Goal: Task Accomplishment & Management: Use online tool/utility

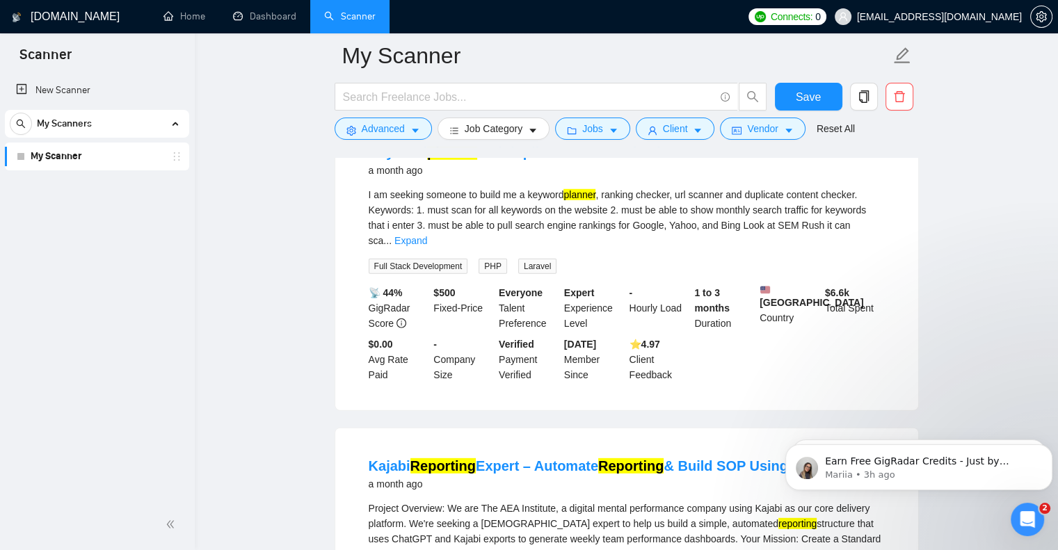
scroll to position [9109, 0]
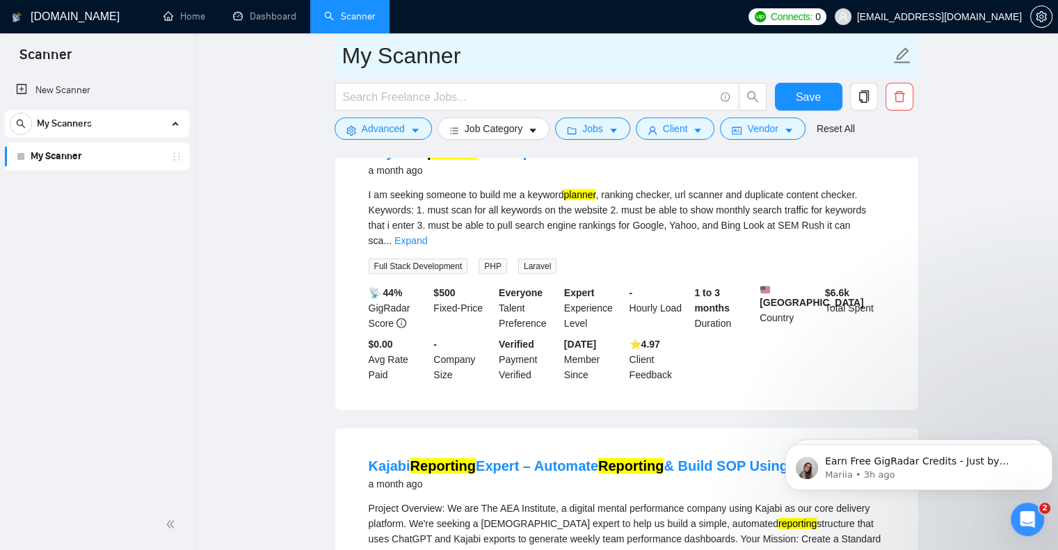
drag, startPoint x: 67, startPoint y: 15, endPoint x: 598, endPoint y: 61, distance: 532.7
click at [67, 15] on h1 "[DOMAIN_NAME]" at bounding box center [75, 16] width 89 height 33
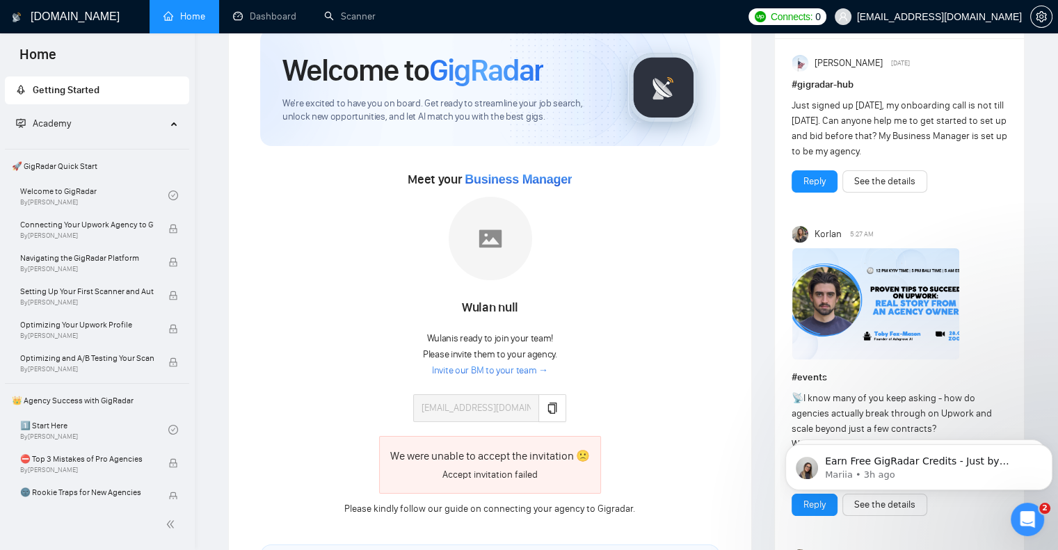
scroll to position [58, 0]
click at [1025, 511] on icon "Open Intercom Messenger" at bounding box center [1025, 517] width 23 height 23
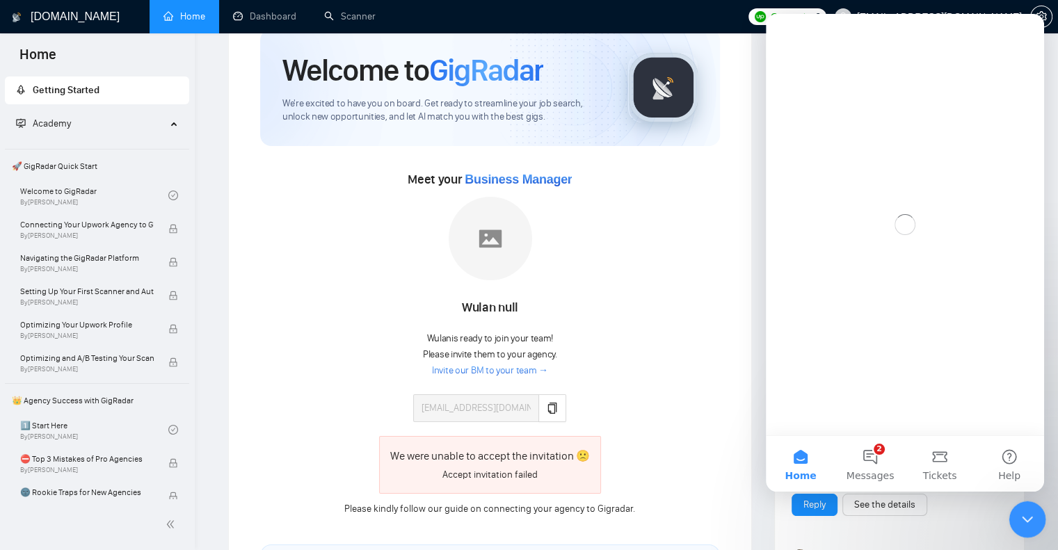
scroll to position [0, 0]
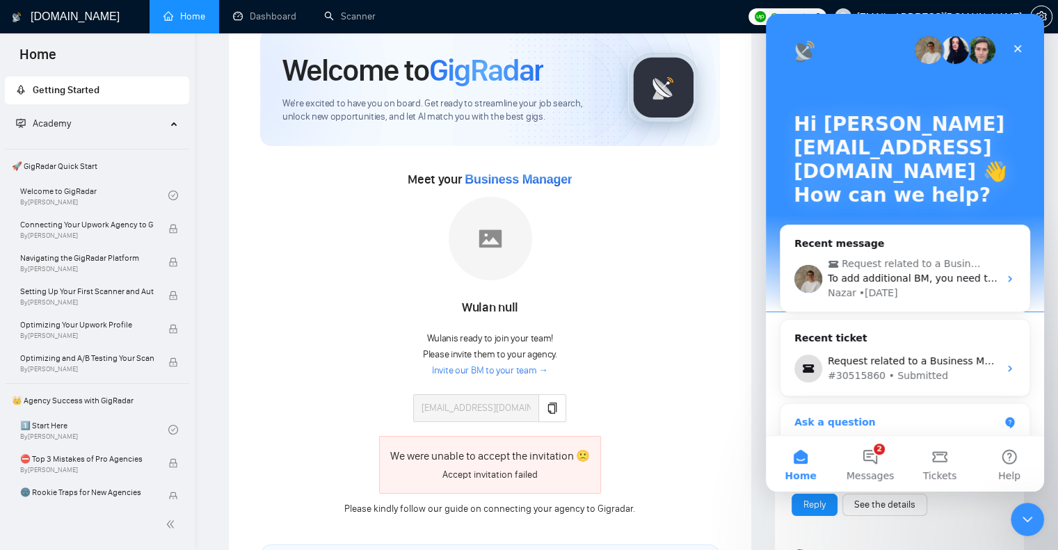
click at [833, 425] on div "Ask a question" at bounding box center [896, 422] width 205 height 15
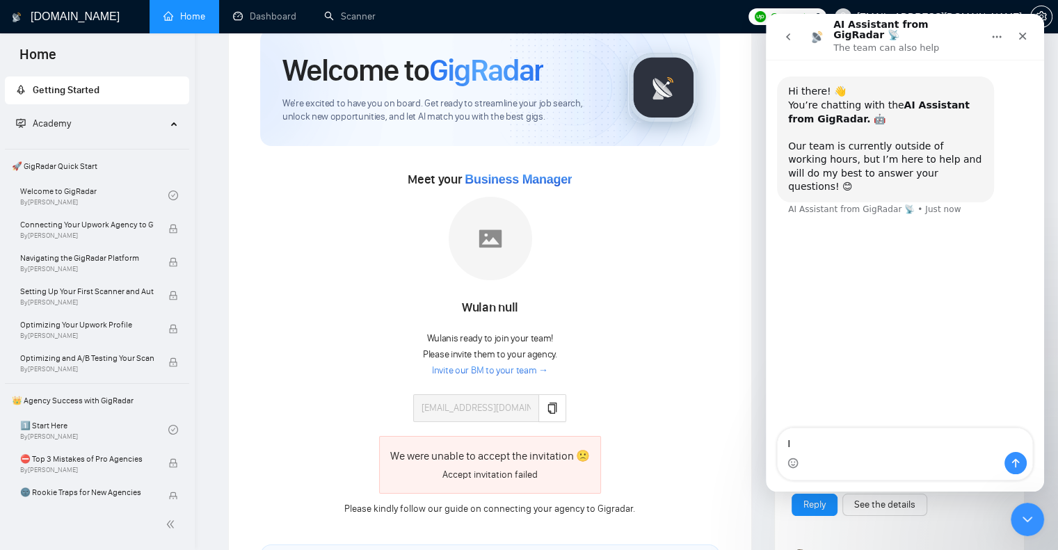
type textarea "I"
type textarea "My business manager has not accepted my invitation which i have shared multiple…"
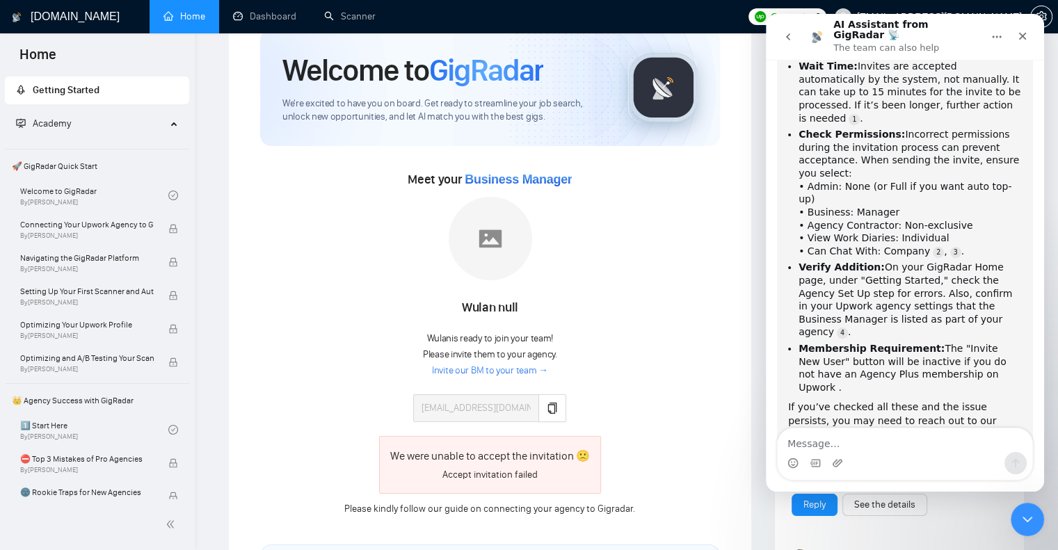
scroll to position [273, 0]
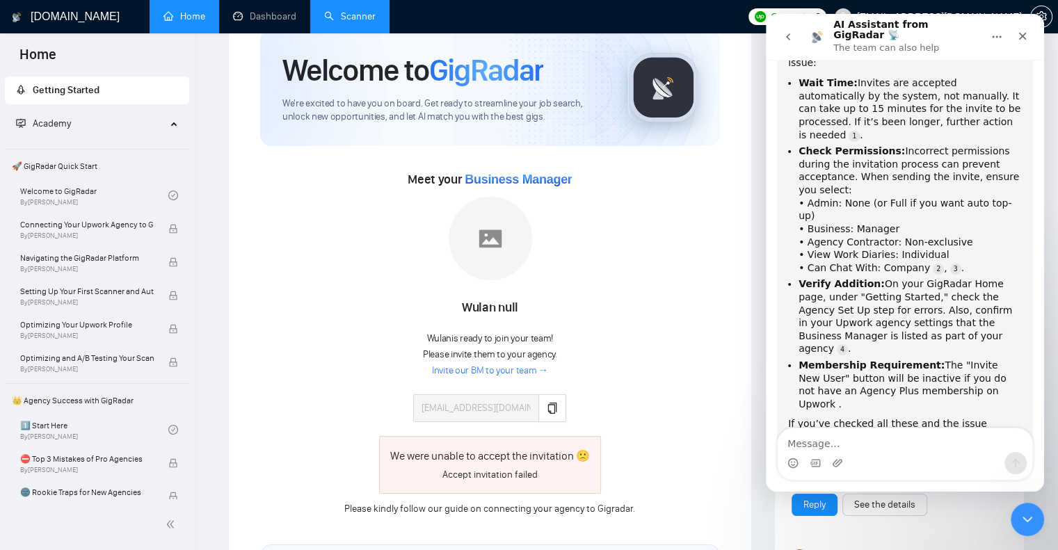
click at [346, 12] on link "Scanner" at bounding box center [349, 16] width 51 height 12
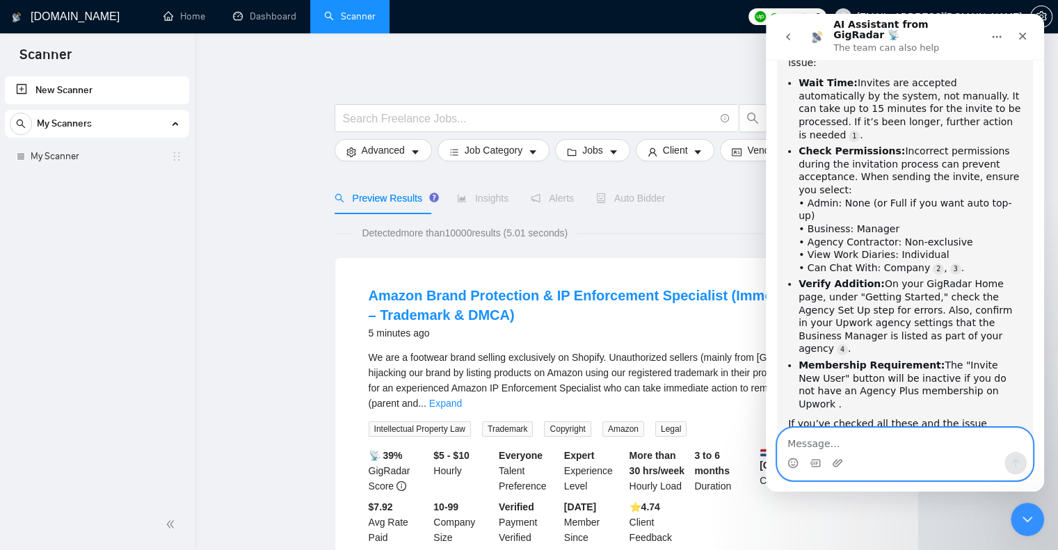
click at [798, 442] on textarea "Message…" at bounding box center [905, 440] width 255 height 24
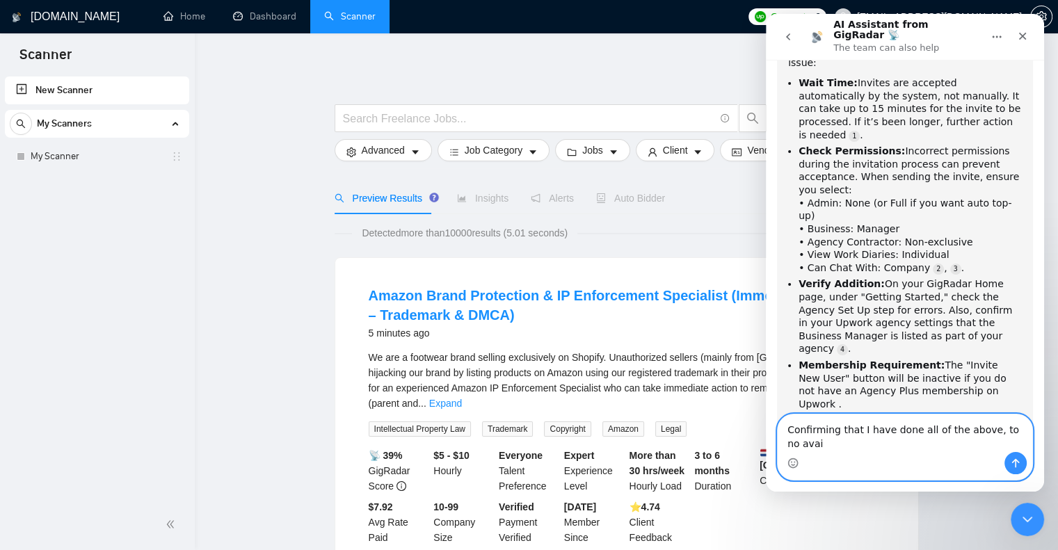
type textarea "Confirming that I have done all of the above, to no avail"
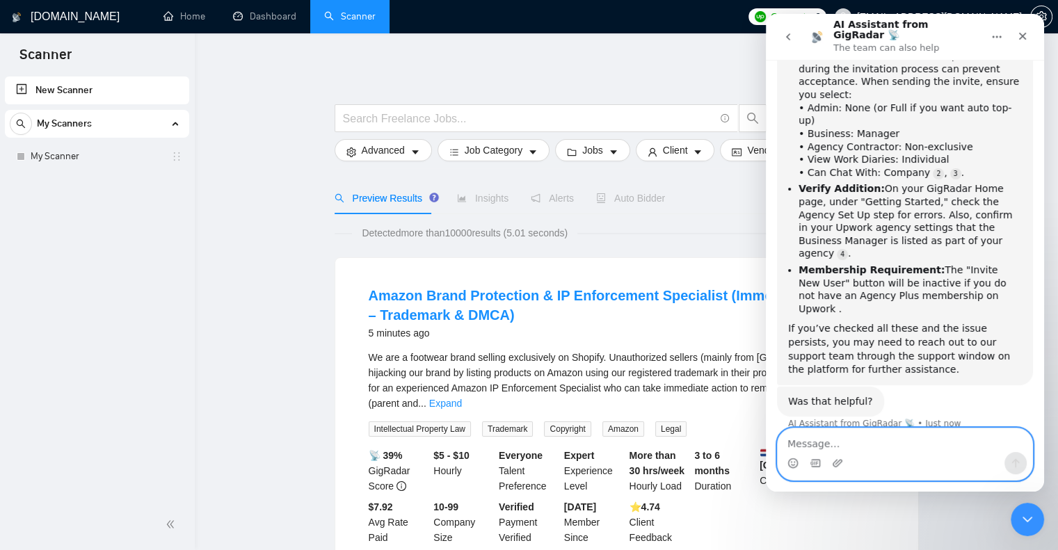
scroll to position [374, 0]
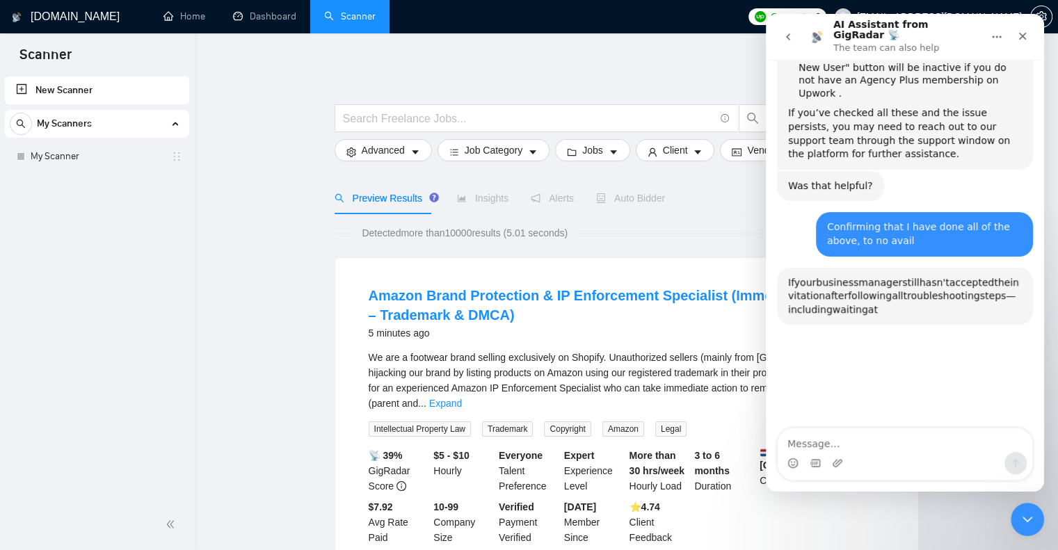
scroll to position [637, 0]
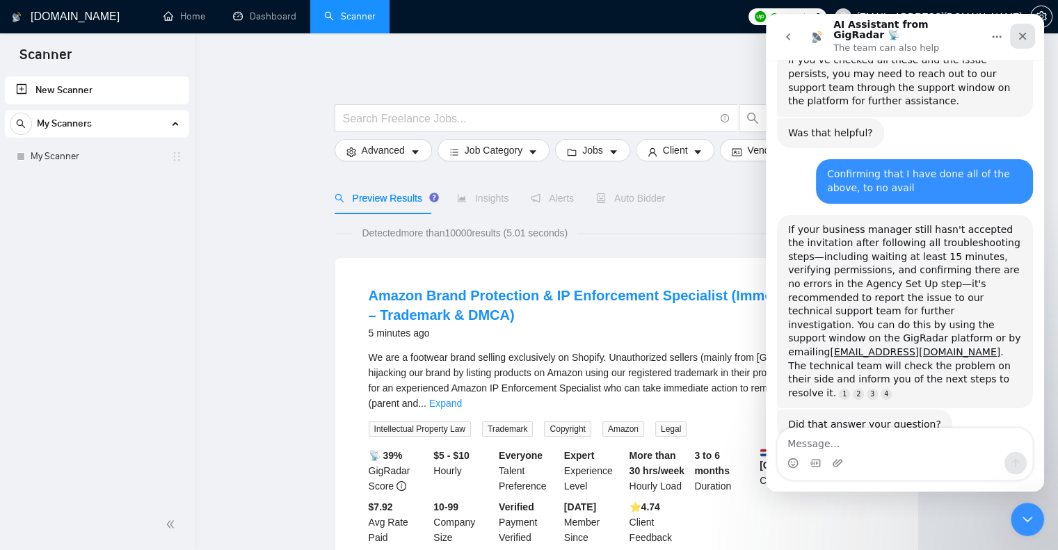
click at [1019, 31] on icon "Close" at bounding box center [1022, 36] width 11 height 11
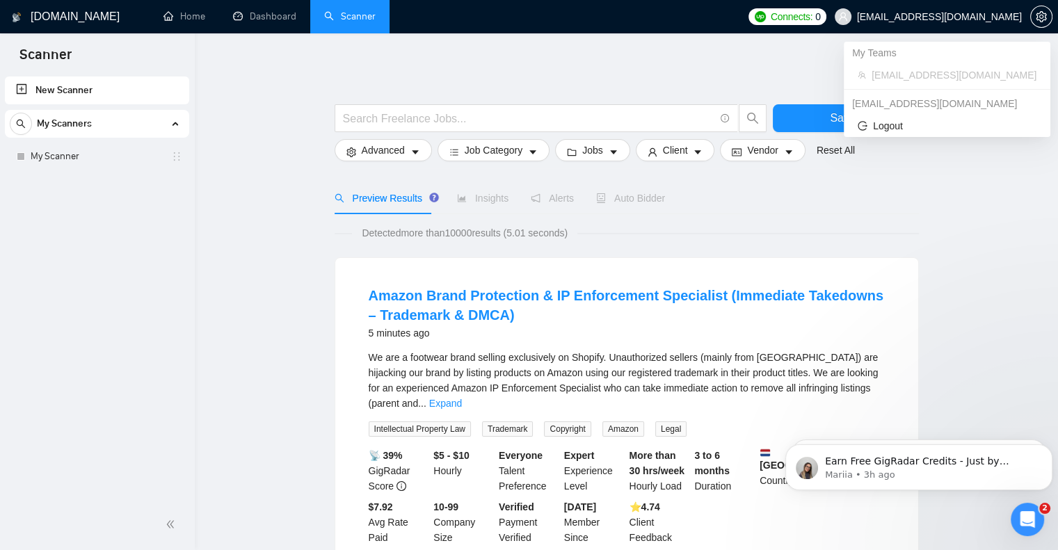
scroll to position [0, 0]
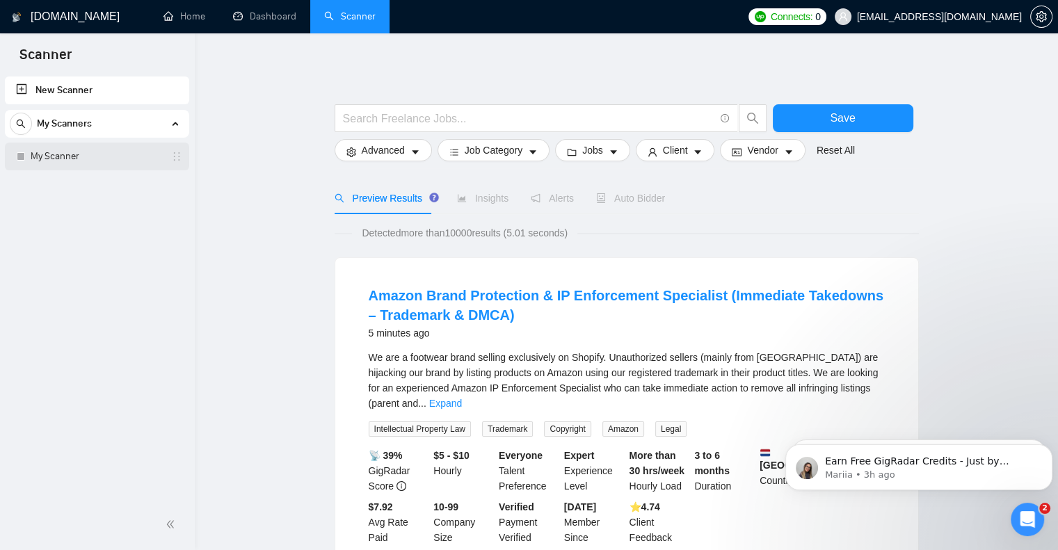
click at [58, 158] on link "My Scanner" at bounding box center [97, 157] width 132 height 28
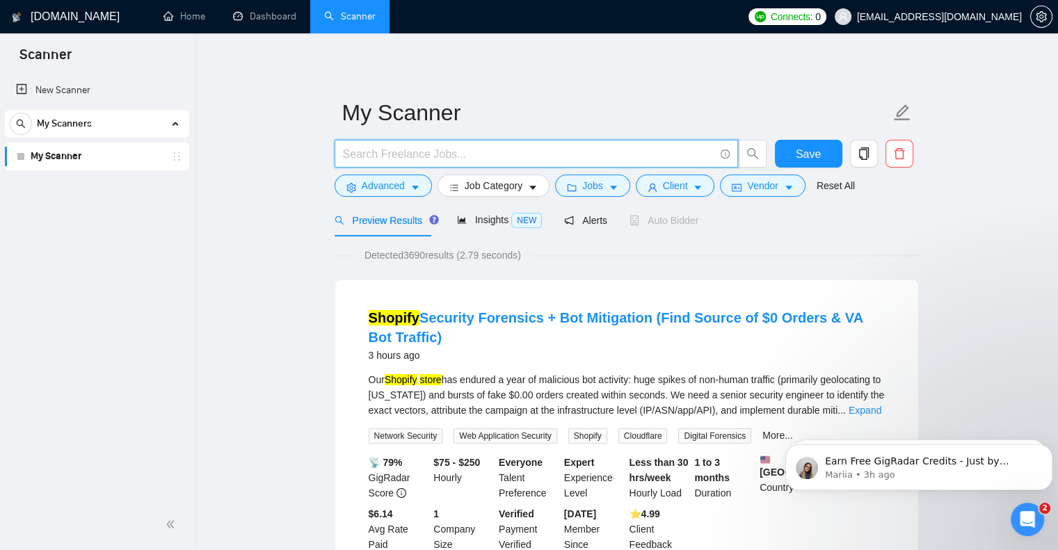
click at [456, 155] on input "text" at bounding box center [528, 153] width 371 height 17
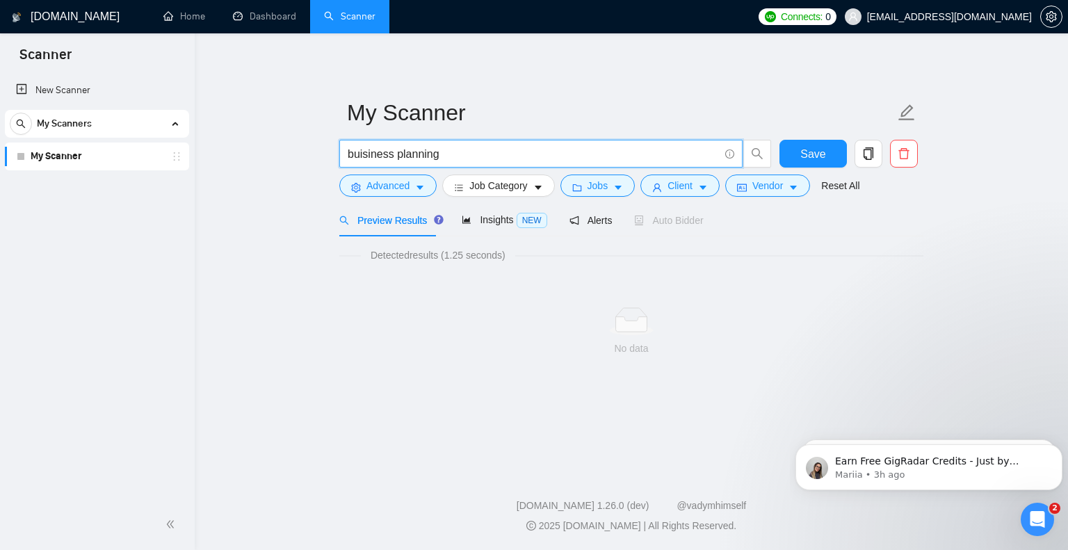
click at [362, 154] on input "buisiness planning" at bounding box center [533, 153] width 371 height 17
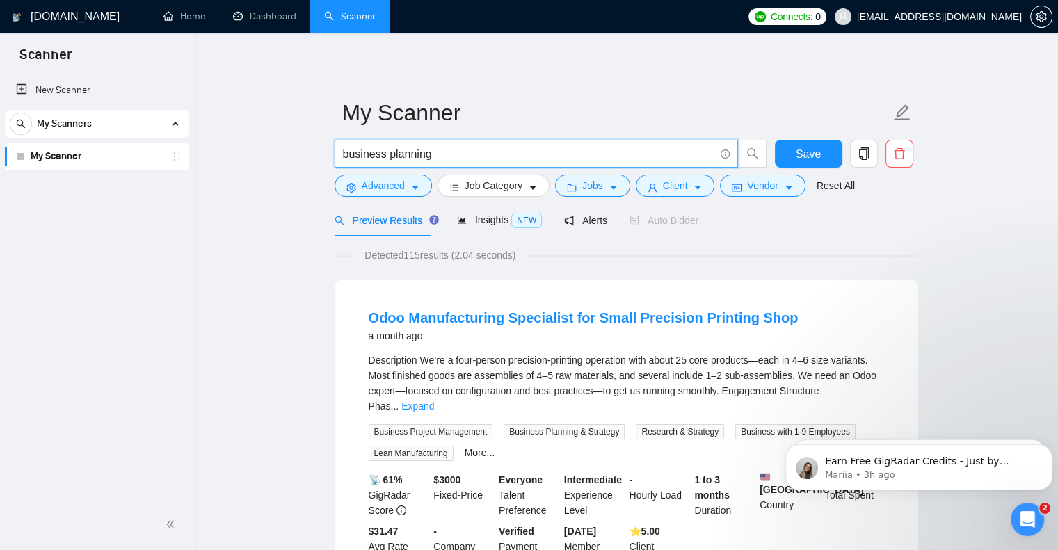
click at [343, 154] on input "business planning" at bounding box center [528, 153] width 371 height 17
click at [451, 157] on input ""business planning" at bounding box center [528, 153] width 371 height 17
type input ""business planning""
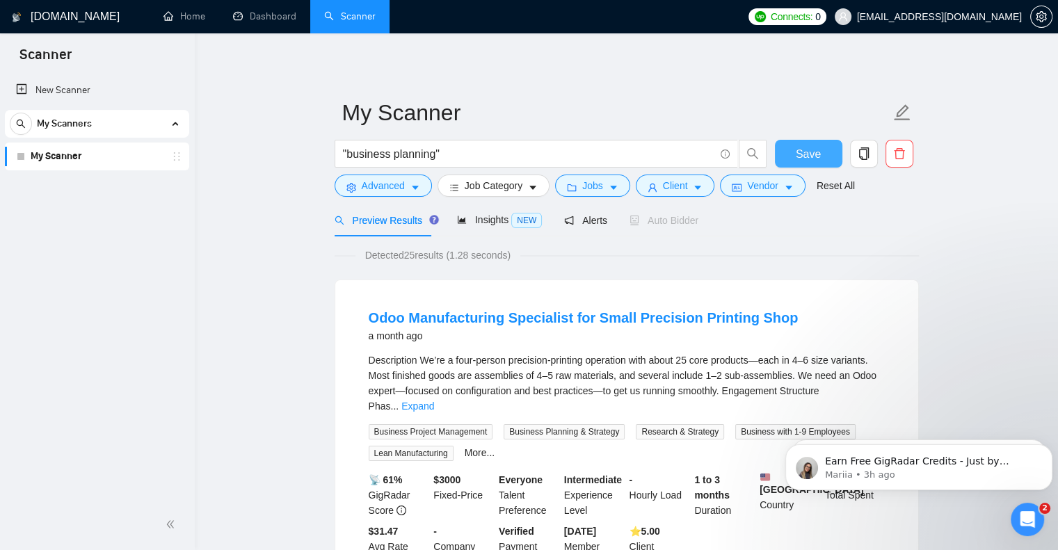
click at [803, 147] on button "Save" at bounding box center [808, 154] width 67 height 28
click at [410, 187] on icon "caret-down" at bounding box center [415, 188] width 10 height 10
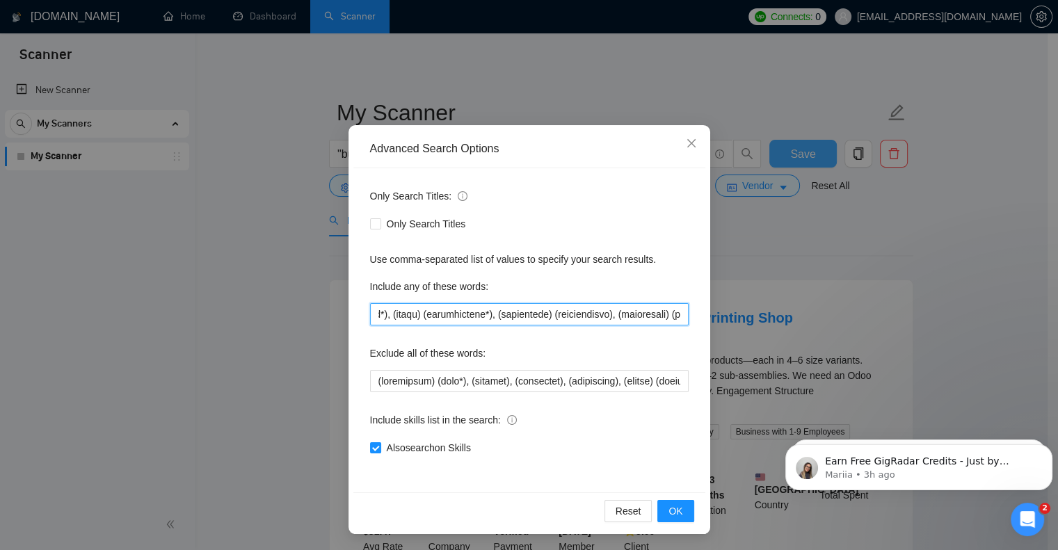
scroll to position [0, 4203]
drag, startPoint x: 371, startPoint y: 314, endPoint x: 797, endPoint y: 412, distance: 437.5
click at [797, 412] on div "Advanced Search Options Only Search Titles: Only Search Titles Use comma-separa…" at bounding box center [529, 275] width 1058 height 550
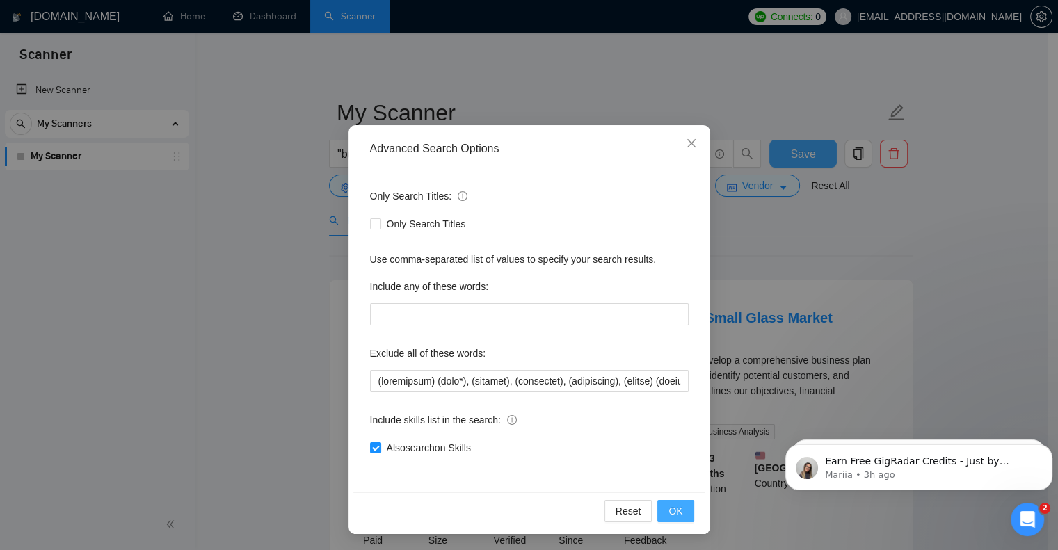
click at [669, 511] on span "OK" at bounding box center [675, 511] width 14 height 15
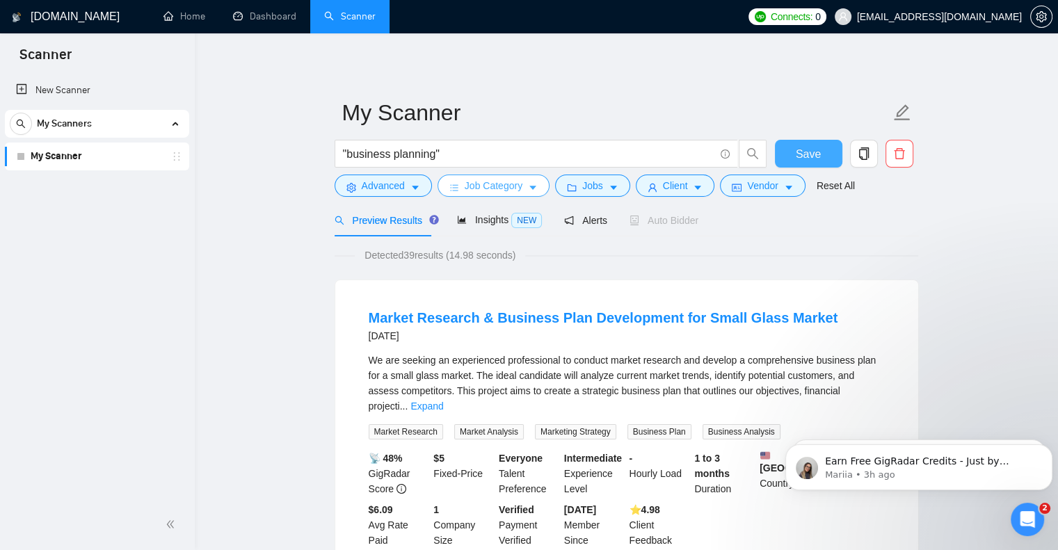
click at [440, 181] on button "Job Category" at bounding box center [494, 186] width 112 height 22
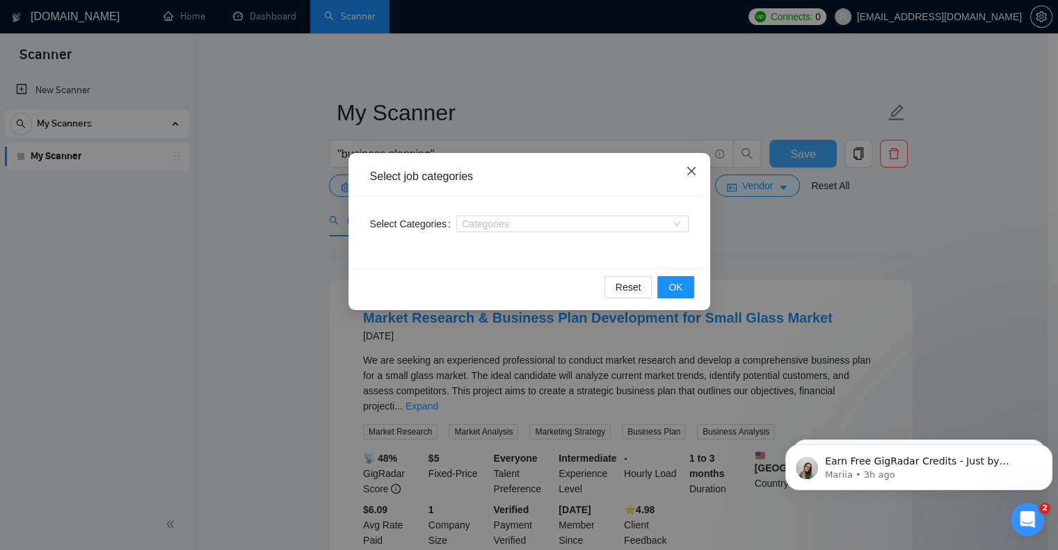
click at [696, 167] on icon "close" at bounding box center [691, 171] width 11 height 11
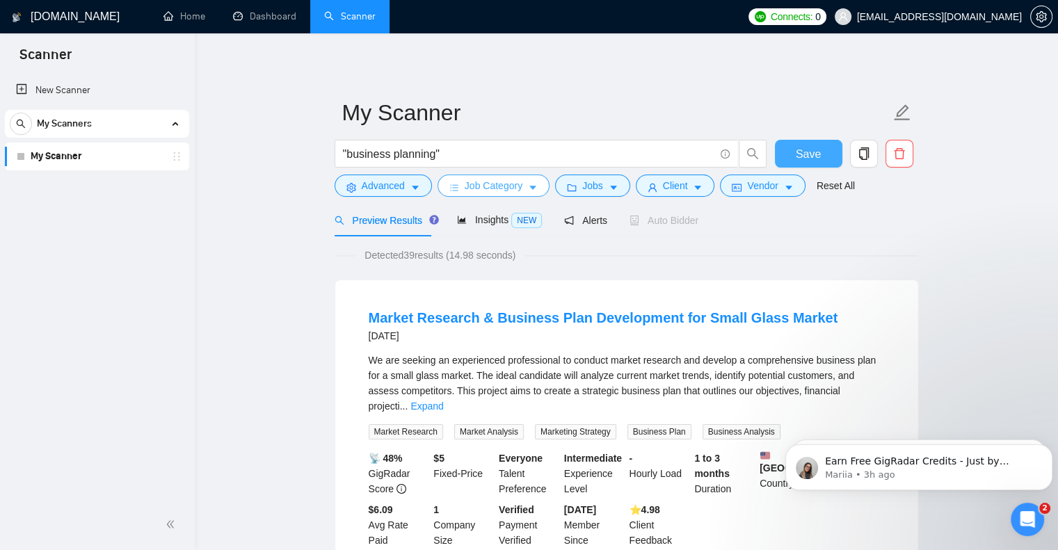
click at [534, 187] on icon "caret-down" at bounding box center [533, 188] width 10 height 10
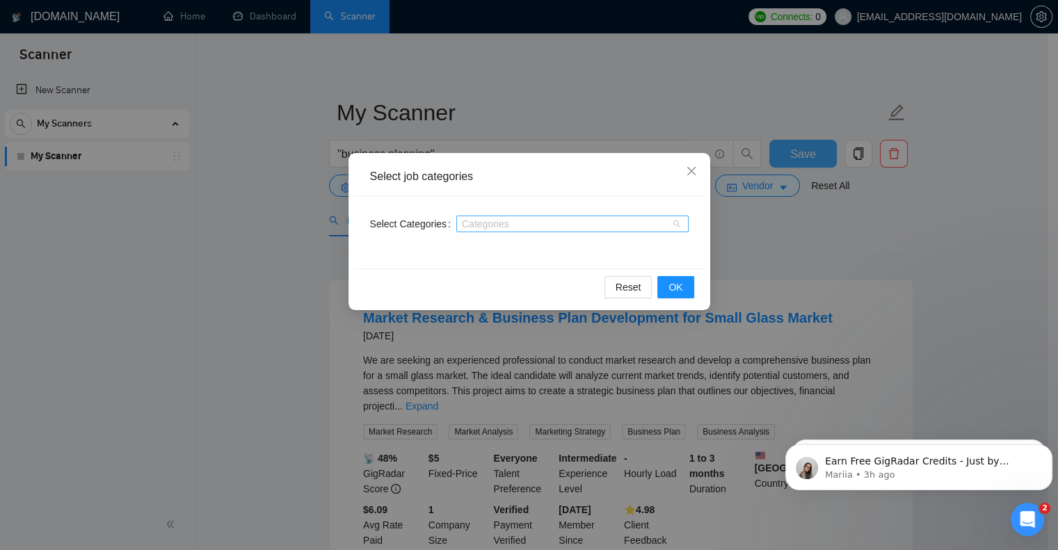
click at [678, 225] on div "Categories" at bounding box center [572, 224] width 232 height 17
click at [796, 222] on div "Select job categories Select Categories Categories Reset OK" at bounding box center [529, 275] width 1058 height 550
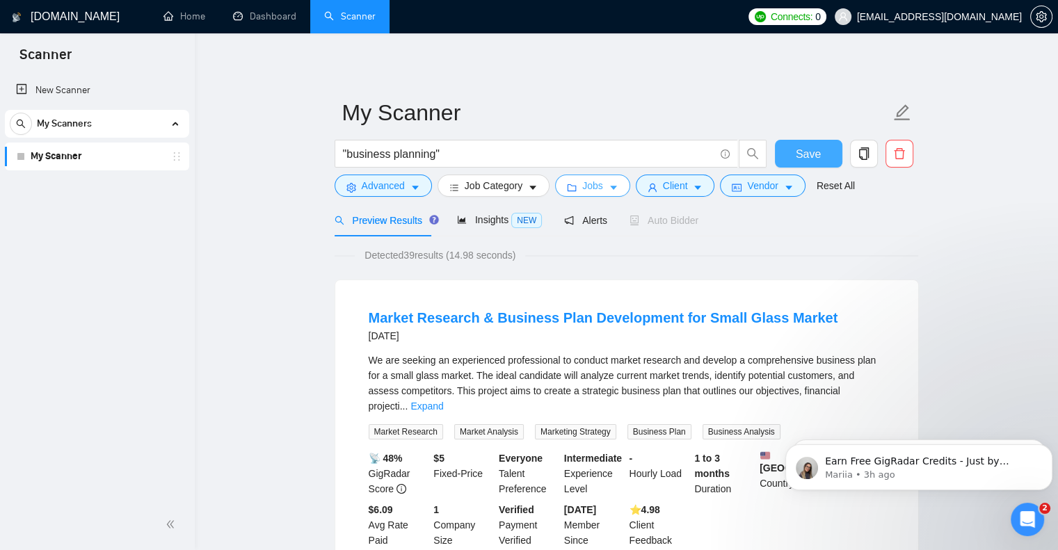
click at [609, 185] on icon "caret-down" at bounding box center [614, 188] width 10 height 10
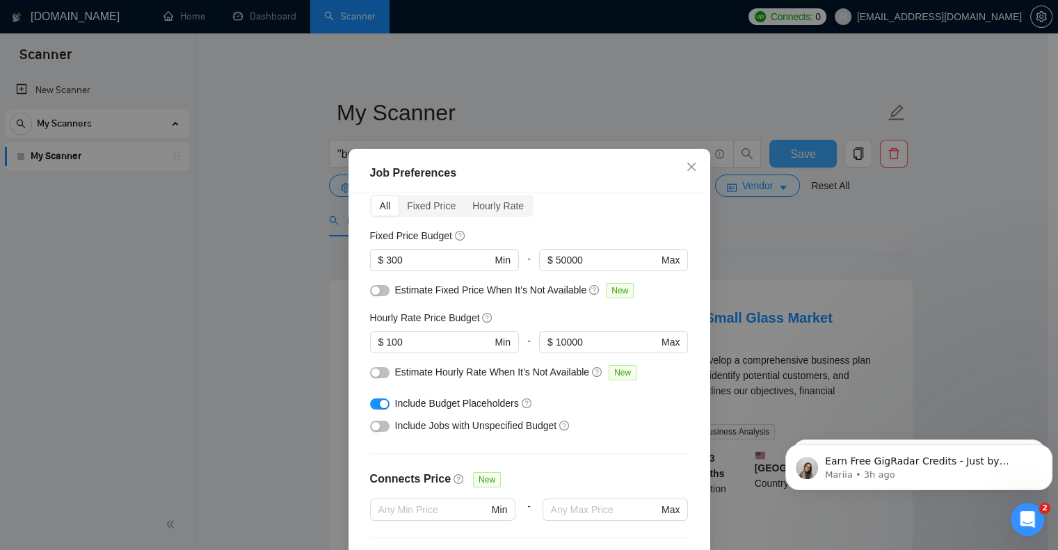
scroll to position [64, 0]
drag, startPoint x: 600, startPoint y: 261, endPoint x: 433, endPoint y: 241, distance: 168.1
click at [433, 241] on div "Fixed Price Budget $ 300 Min - 50000 $ 50000 Max" at bounding box center [529, 255] width 319 height 54
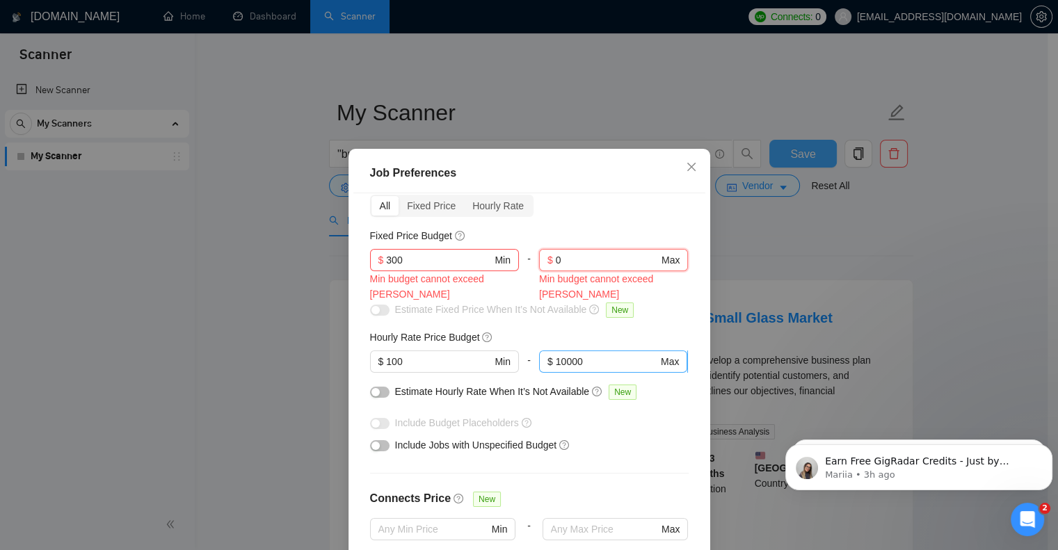
type input "0"
drag, startPoint x: 579, startPoint y: 346, endPoint x: 405, endPoint y: 314, distance: 177.6
click at [405, 330] on div "Hourly Rate Price Budget $ 100 Min - 10000 $ 10000 Max" at bounding box center [529, 357] width 319 height 54
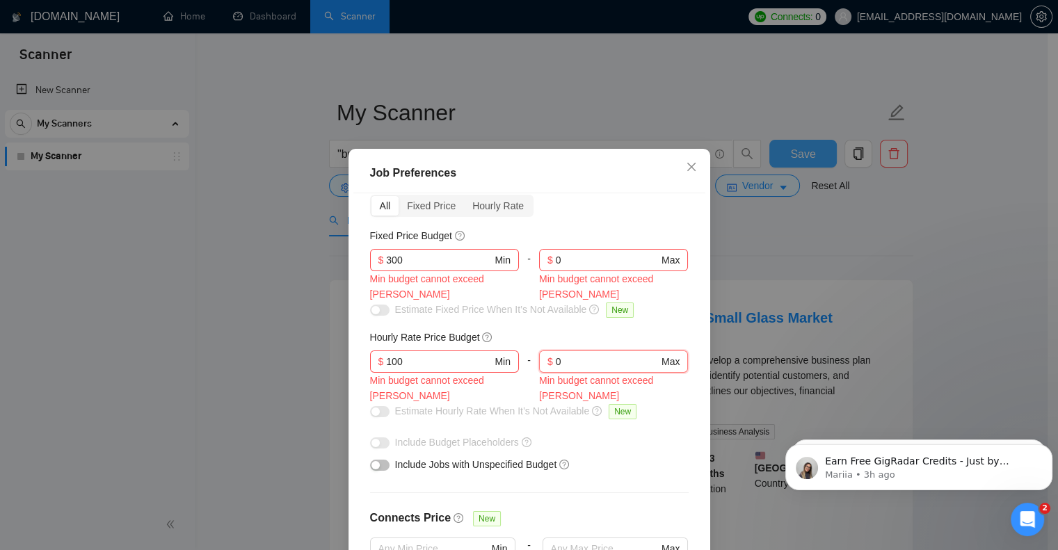
type input "0"
click at [430, 251] on span "$ 300 Min" at bounding box center [444, 260] width 148 height 22
type input "3"
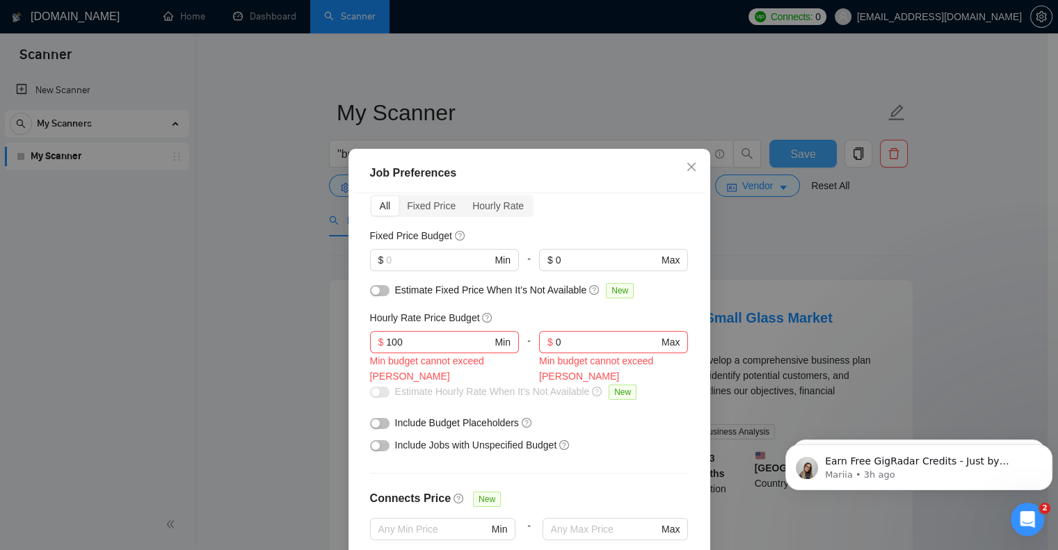
click at [376, 291] on button "button" at bounding box center [379, 290] width 19 height 11
drag, startPoint x: 409, startPoint y: 342, endPoint x: 307, endPoint y: 328, distance: 103.2
click at [307, 328] on div "Job Preferences Budget Project Type All Fixed Price Hourly Rate Fixed Price Bud…" at bounding box center [529, 275] width 1058 height 550
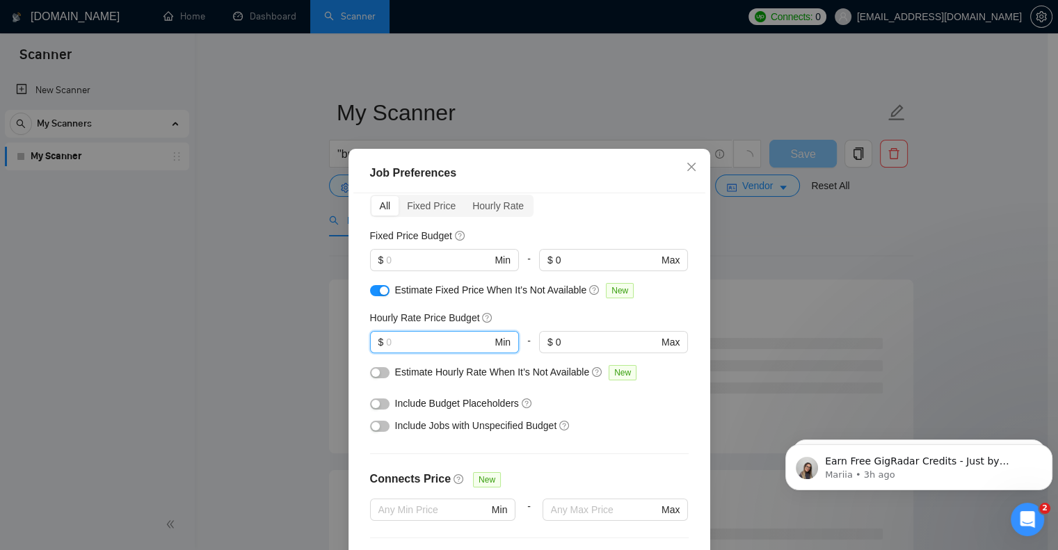
click at [373, 373] on div "button" at bounding box center [375, 373] width 8 height 8
click at [376, 405] on button "button" at bounding box center [379, 404] width 19 height 11
click at [376, 436] on div at bounding box center [379, 426] width 19 height 22
click at [375, 429] on button "button" at bounding box center [379, 426] width 19 height 11
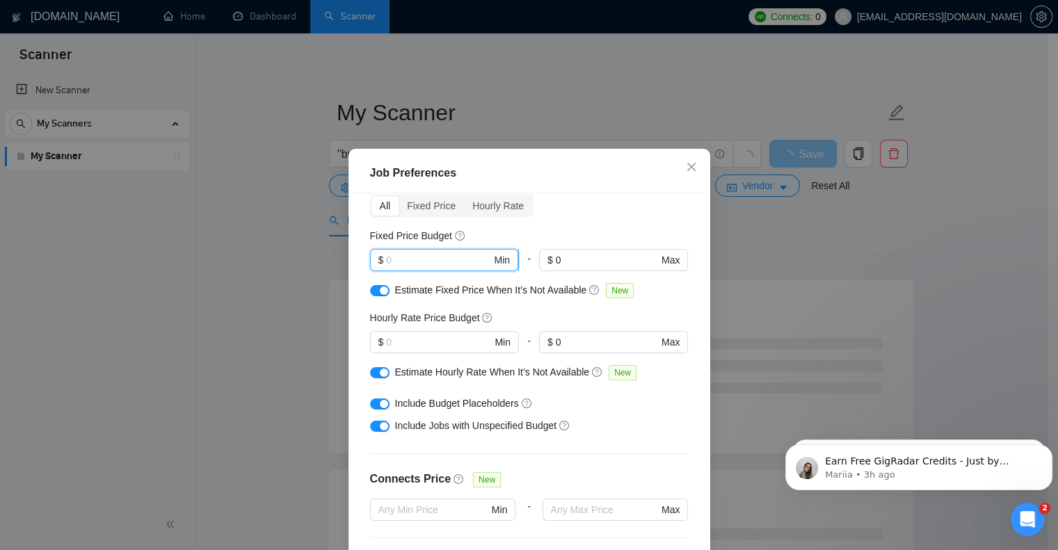
click at [407, 255] on input "text" at bounding box center [438, 260] width 105 height 15
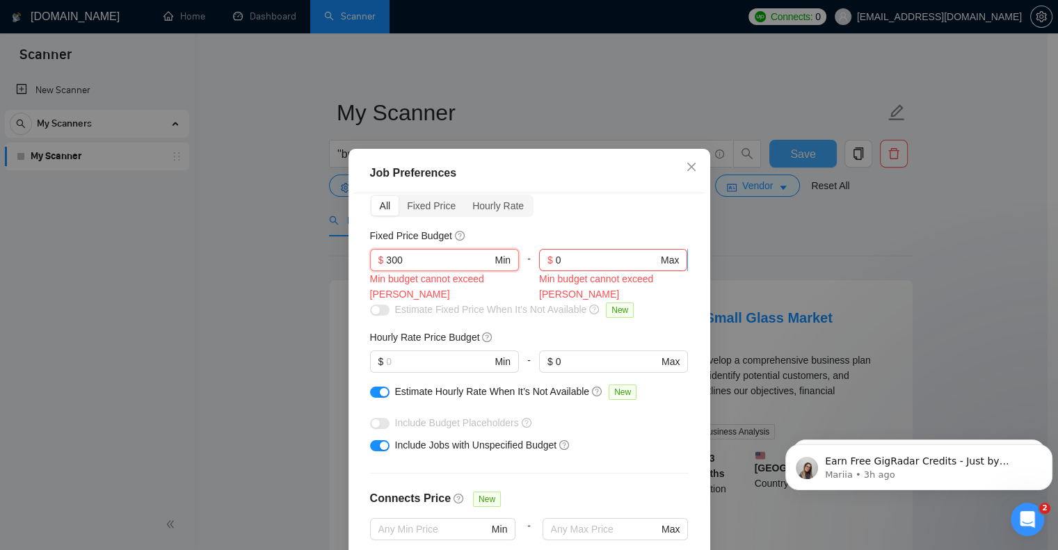
type input "300"
drag, startPoint x: 569, startPoint y: 261, endPoint x: 537, endPoint y: 259, distance: 32.1
click at [539, 259] on span "$ 0 Max" at bounding box center [613, 260] width 148 height 22
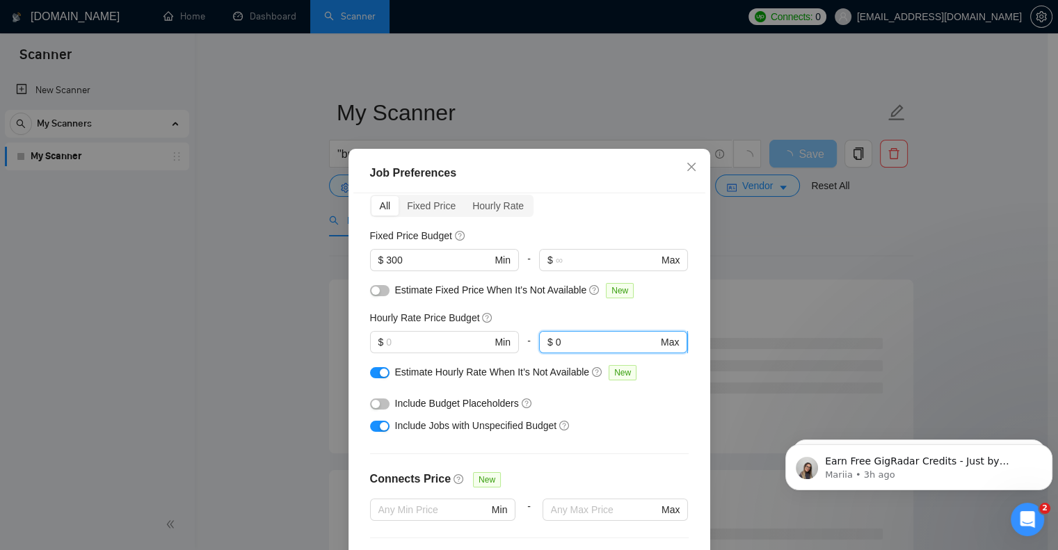
drag, startPoint x: 572, startPoint y: 337, endPoint x: 545, endPoint y: 339, distance: 27.9
click at [545, 339] on span "$ 0 Max" at bounding box center [613, 342] width 148 height 22
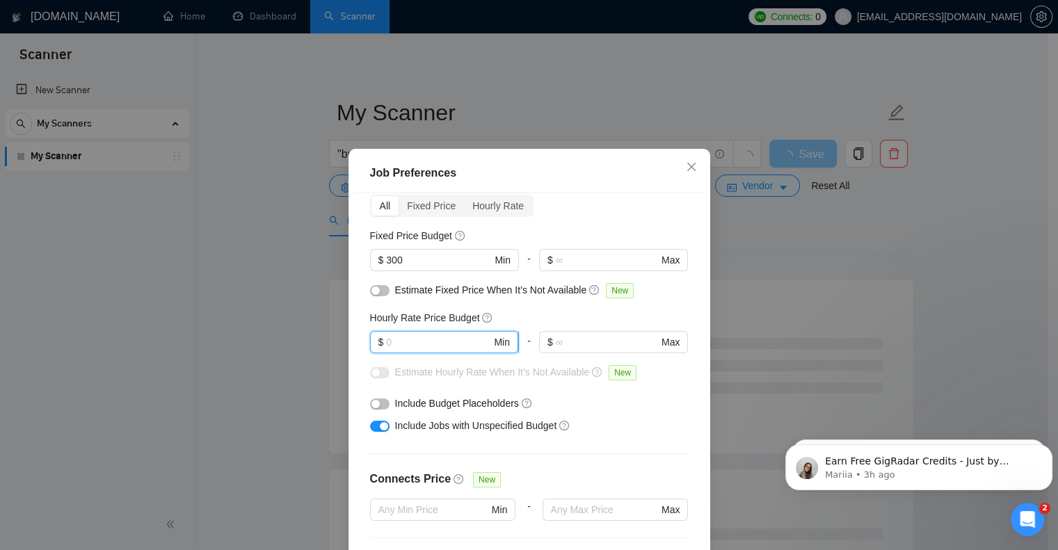
click at [411, 344] on input "text" at bounding box center [438, 342] width 105 height 15
type input "100"
click at [378, 374] on button "button" at bounding box center [379, 372] width 19 height 11
click at [378, 401] on button "button" at bounding box center [379, 404] width 19 height 11
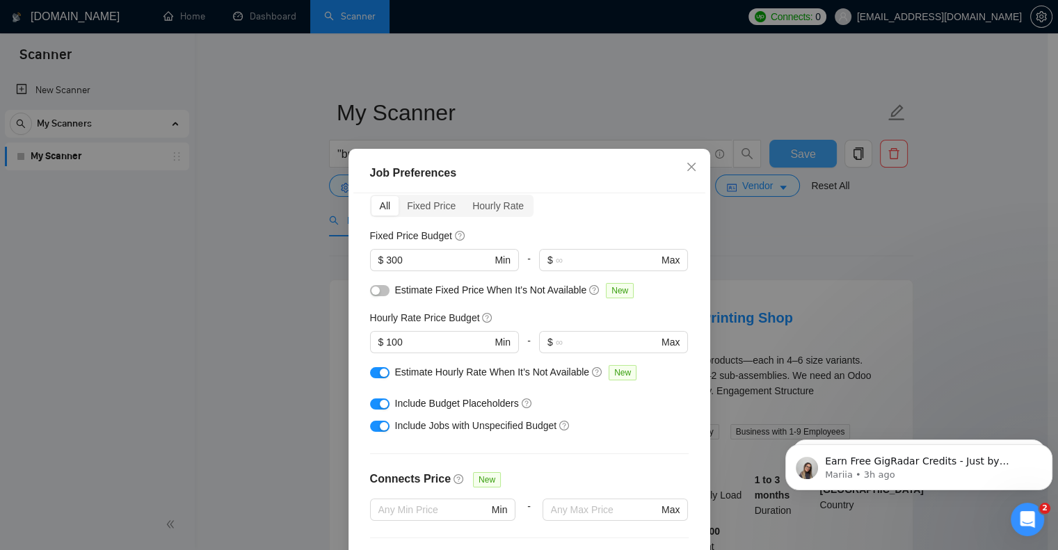
click at [374, 295] on button "button" at bounding box center [379, 290] width 19 height 11
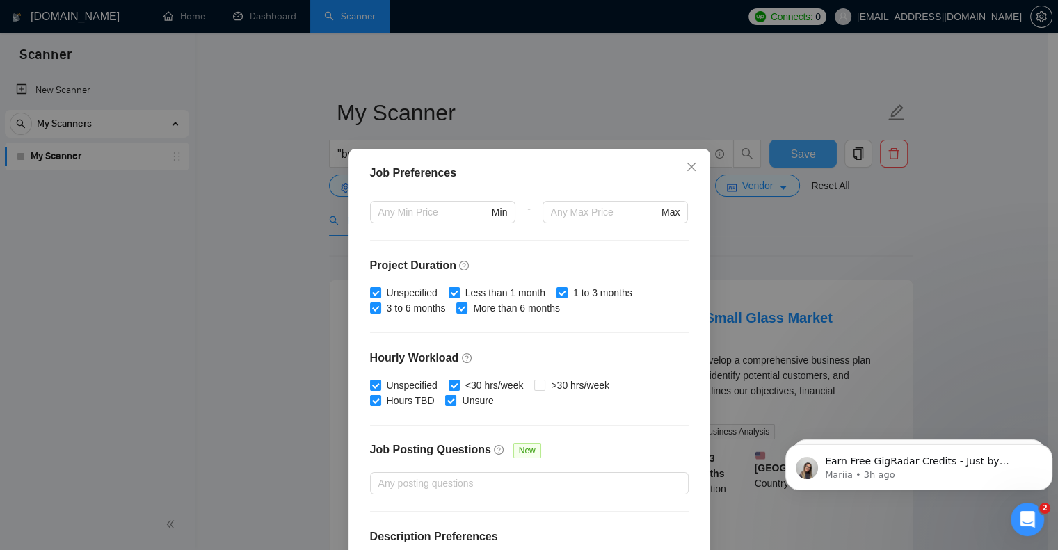
scroll to position [362, 0]
click at [538, 383] on input ">30 hrs/week" at bounding box center [539, 385] width 10 height 10
checkbox input "true"
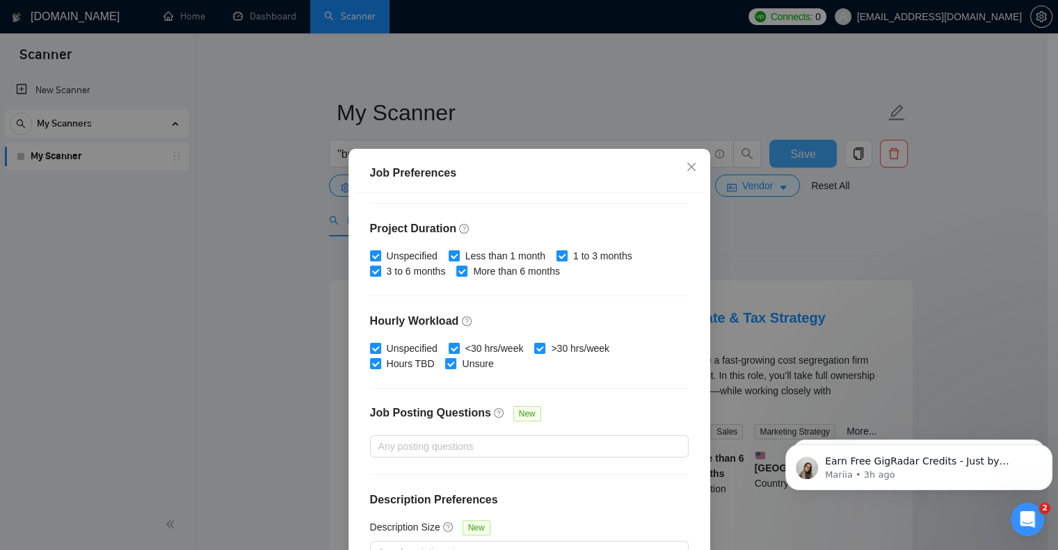
scroll to position [89, 0]
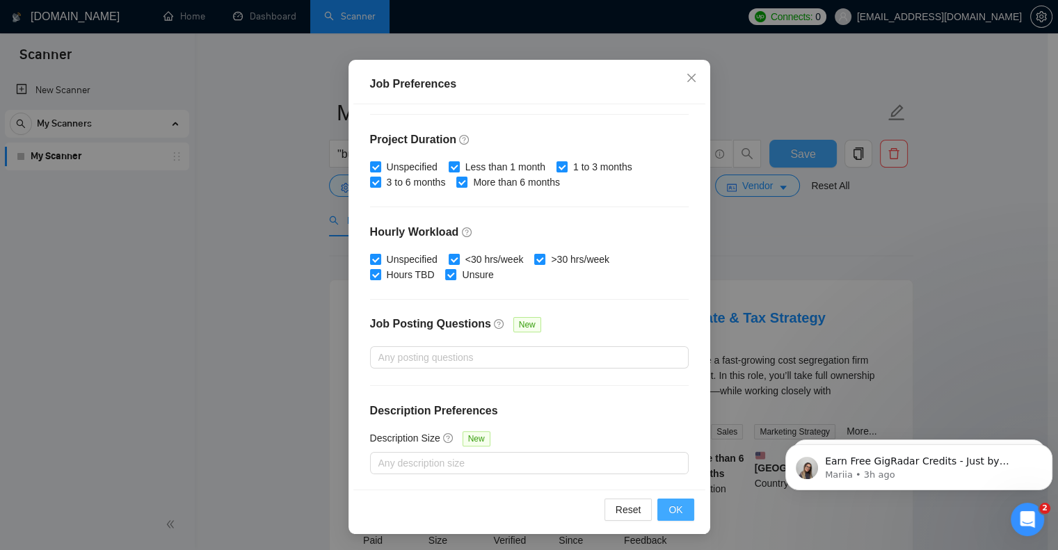
click at [673, 500] on button "OK" at bounding box center [675, 510] width 36 height 22
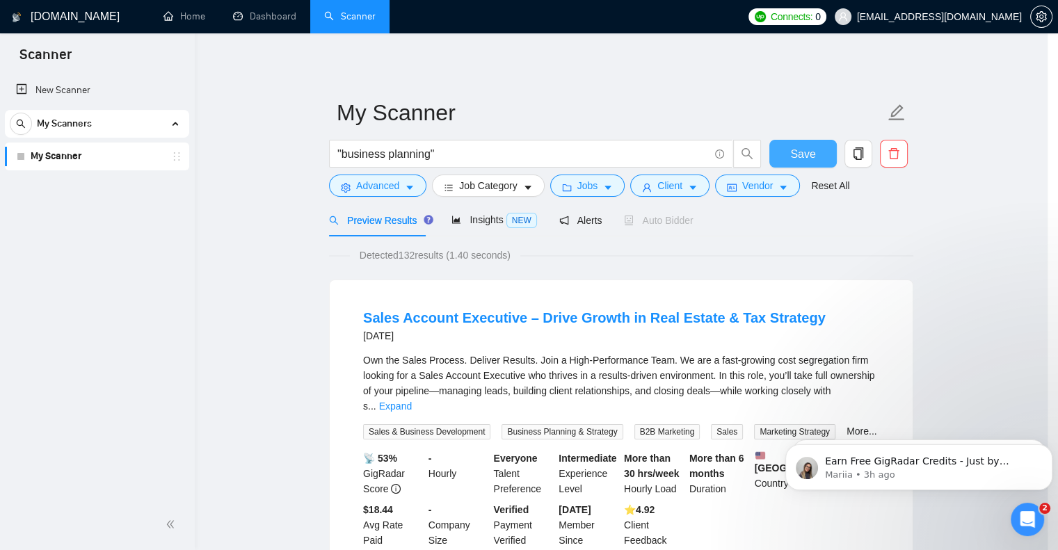
scroll to position [24, 0]
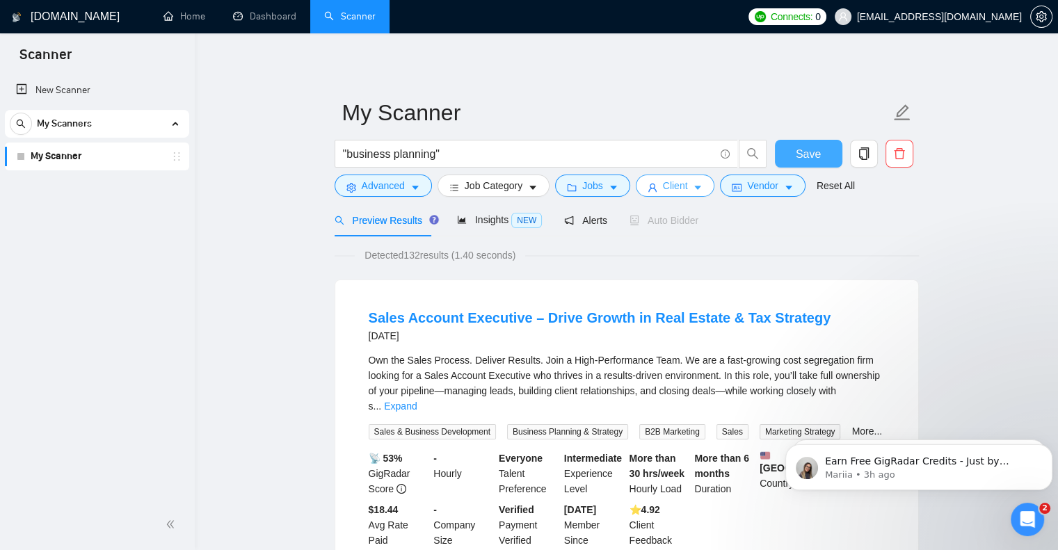
click at [696, 186] on icon "caret-down" at bounding box center [698, 188] width 7 height 4
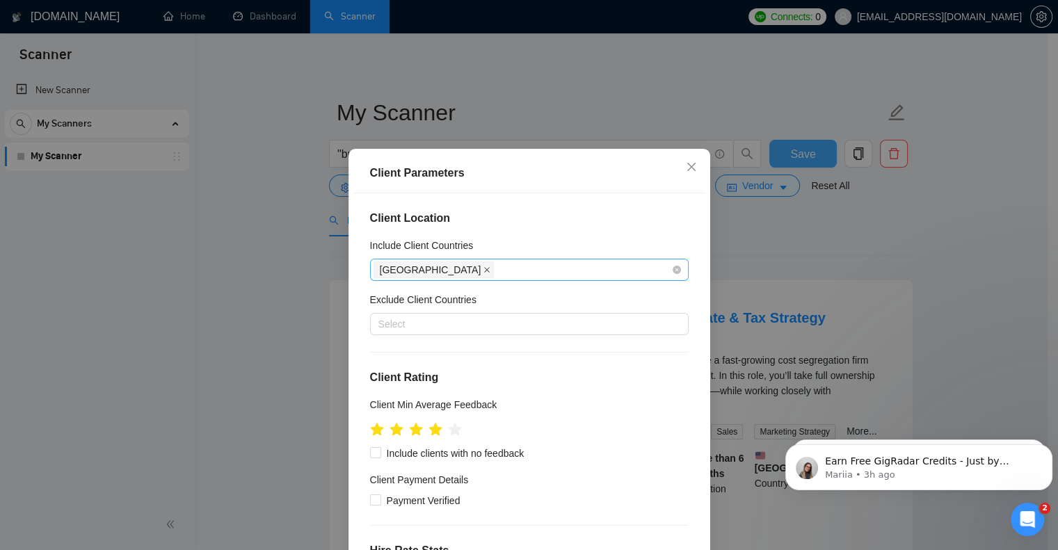
click at [483, 268] on icon "close" at bounding box center [486, 269] width 7 height 7
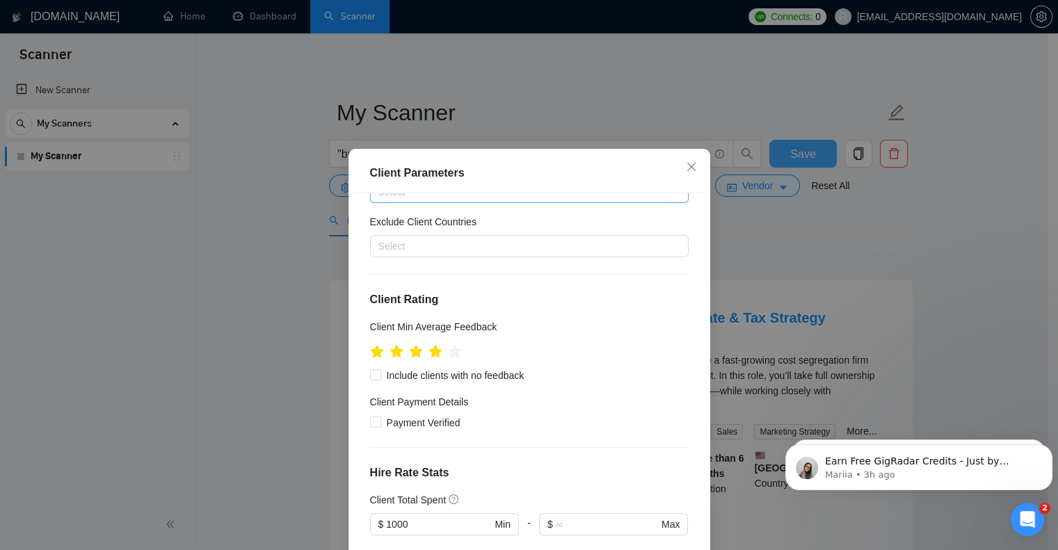
scroll to position [79, 0]
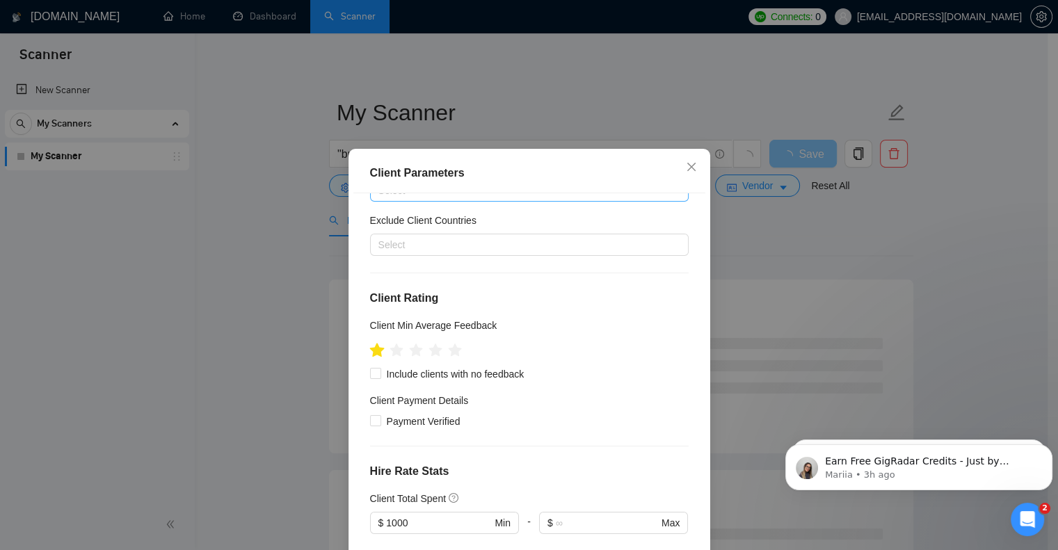
click at [371, 350] on icon "star" at bounding box center [376, 350] width 15 height 14
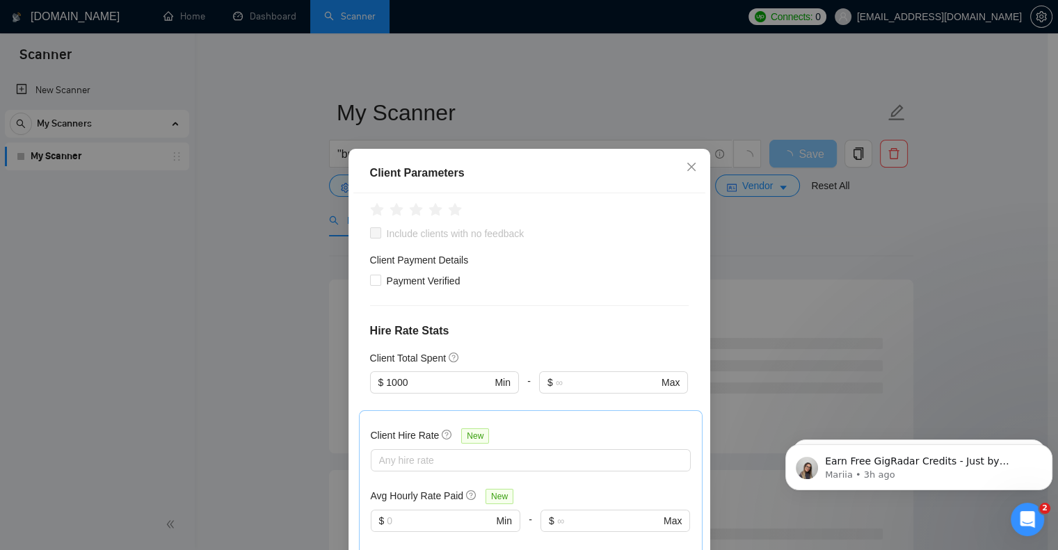
scroll to position [223, 0]
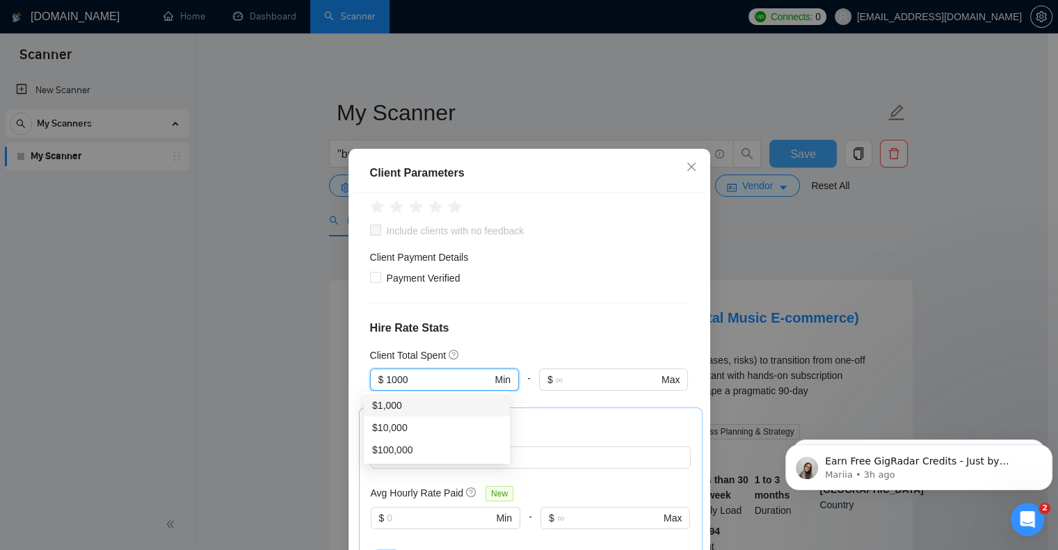
drag, startPoint x: 417, startPoint y: 377, endPoint x: 334, endPoint y: 371, distance: 83.7
click at [334, 371] on div "Client Parameters Client Location Include Client Countries Select Exclude Clien…" at bounding box center [529, 275] width 1058 height 550
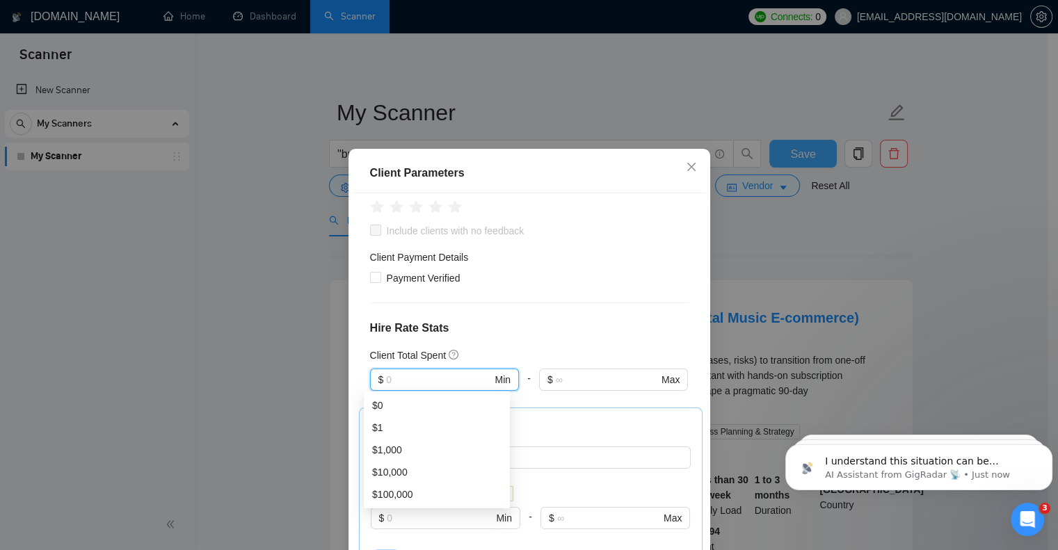
scroll to position [638, 0]
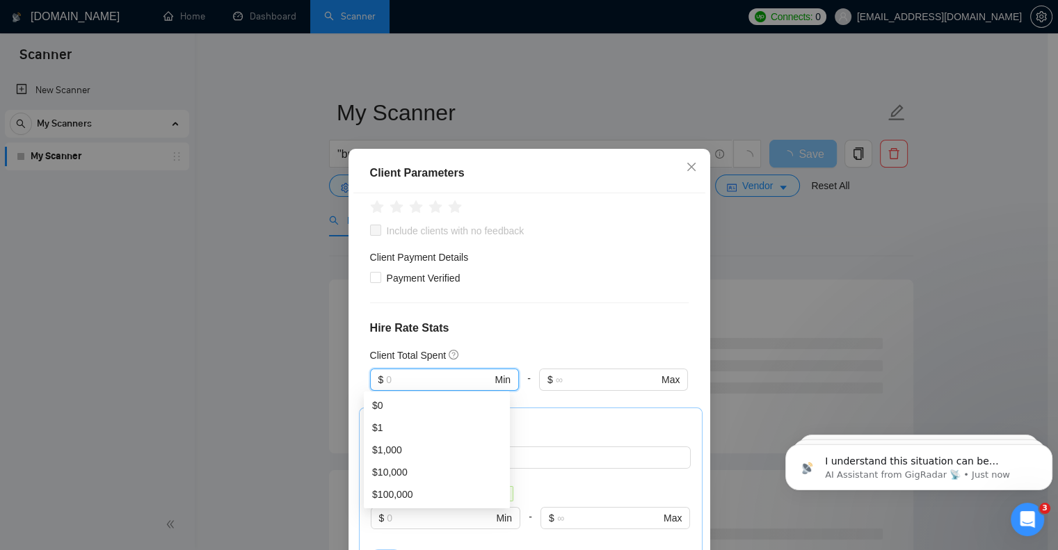
click at [741, 239] on div "Client Parameters Client Location Include Client Countries Select Exclude Clien…" at bounding box center [529, 275] width 1058 height 550
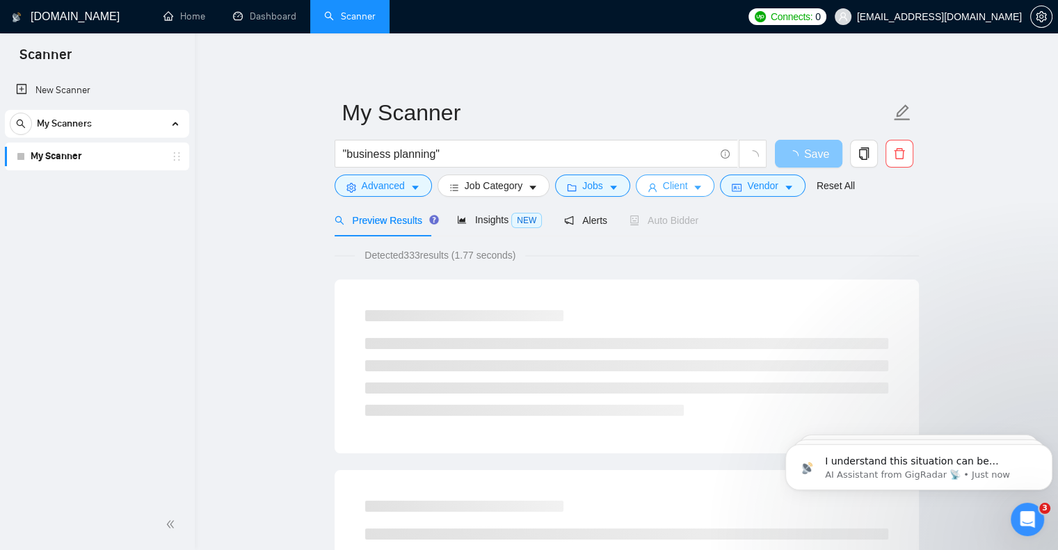
click at [687, 186] on button "Client" at bounding box center [675, 186] width 79 height 22
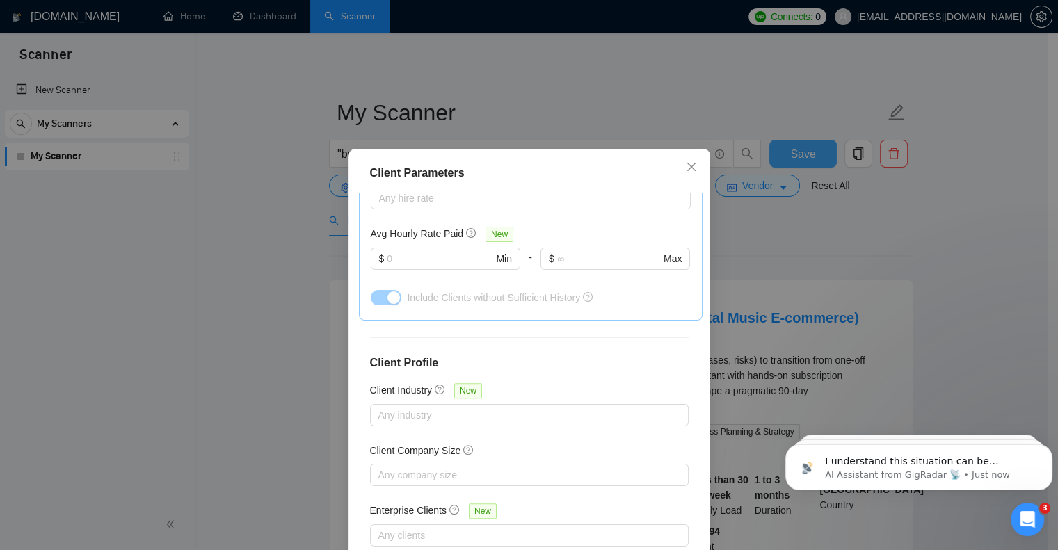
scroll to position [89, 0]
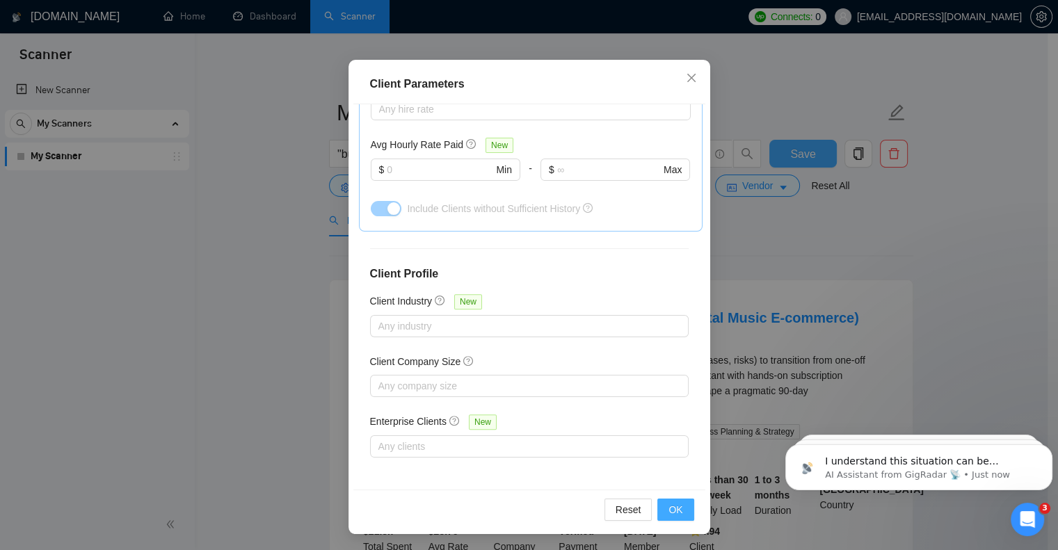
click at [671, 508] on span "OK" at bounding box center [675, 509] width 14 height 15
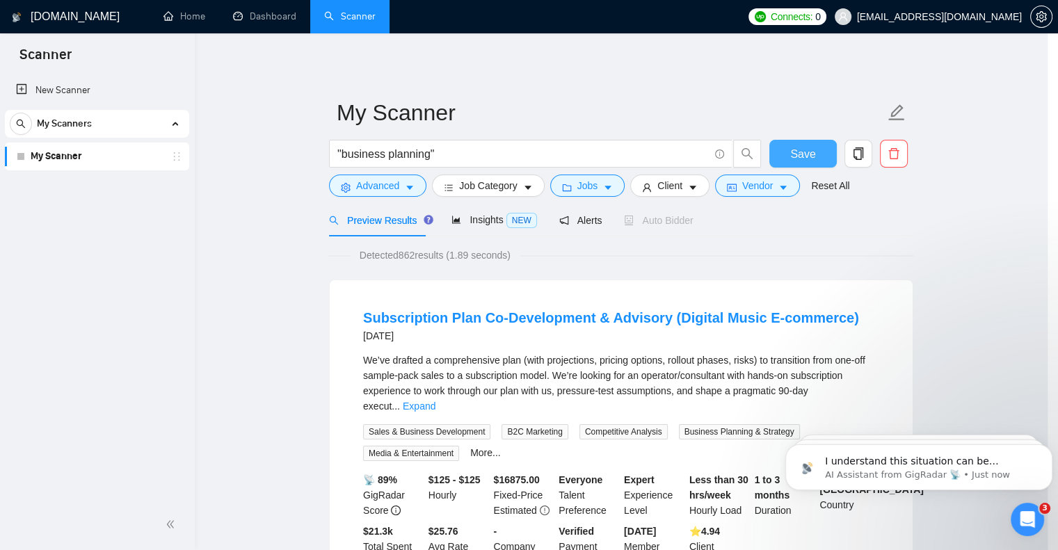
scroll to position [24, 0]
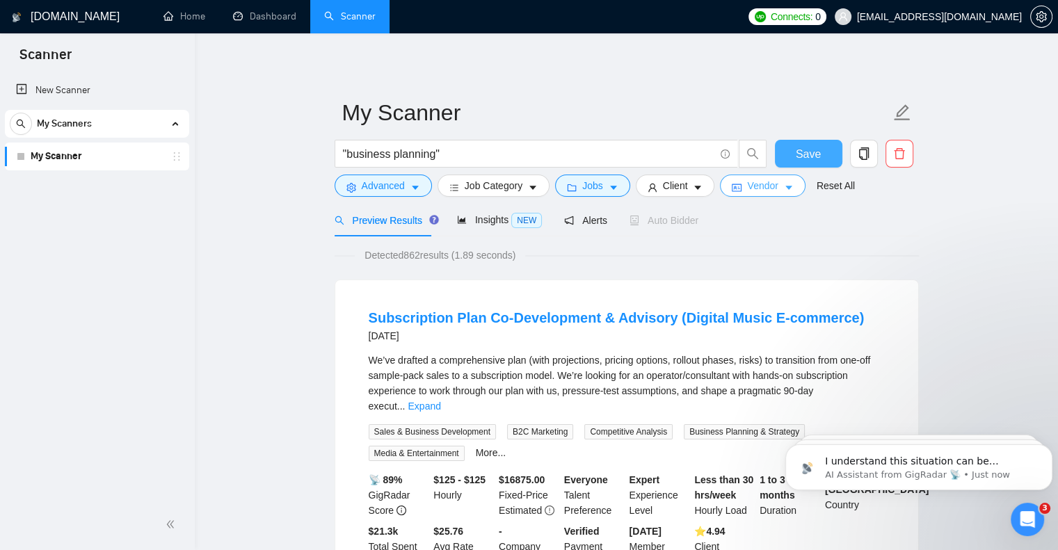
click at [784, 184] on icon "caret-down" at bounding box center [789, 188] width 10 height 10
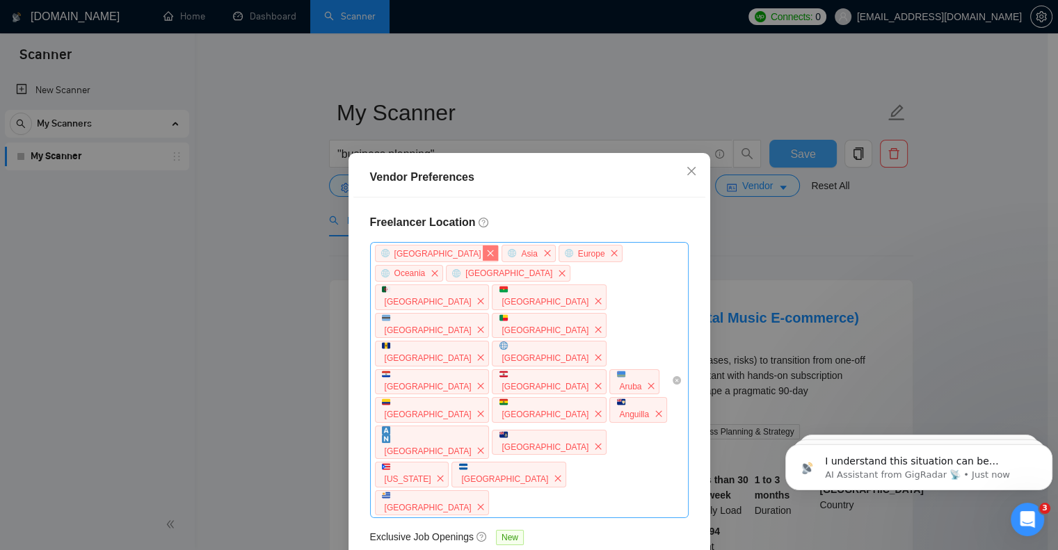
click at [486, 253] on icon "close" at bounding box center [490, 253] width 8 height 8
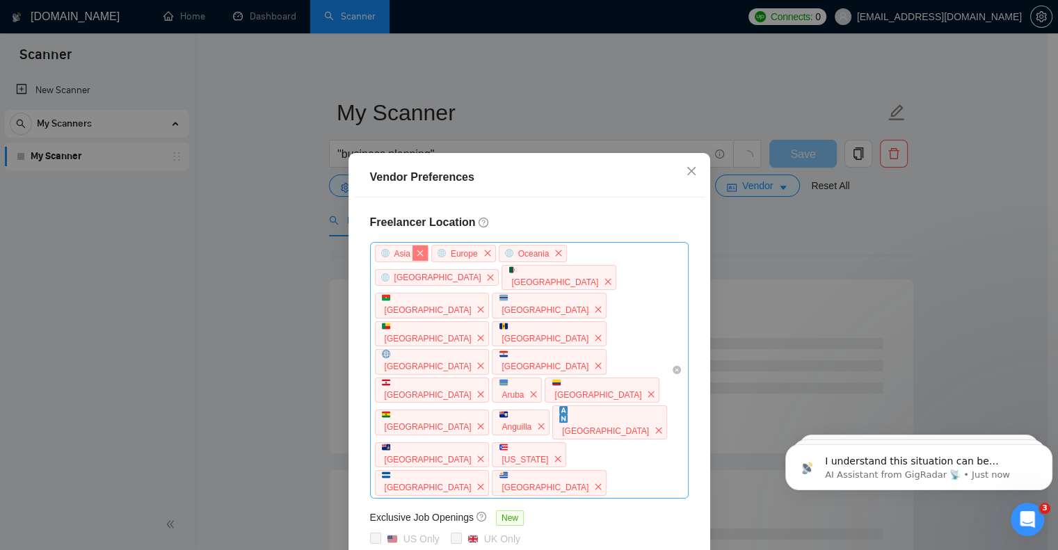
click at [417, 254] on icon "close" at bounding box center [420, 253] width 6 height 6
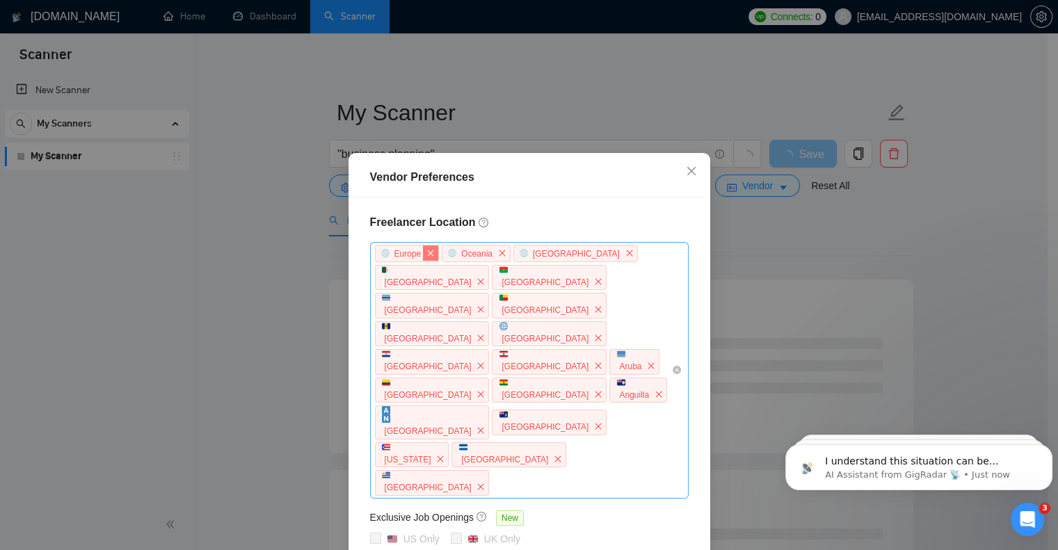
click at [426, 257] on icon "close" at bounding box center [430, 253] width 8 height 8
click at [432, 256] on icon "close" at bounding box center [435, 253] width 6 height 6
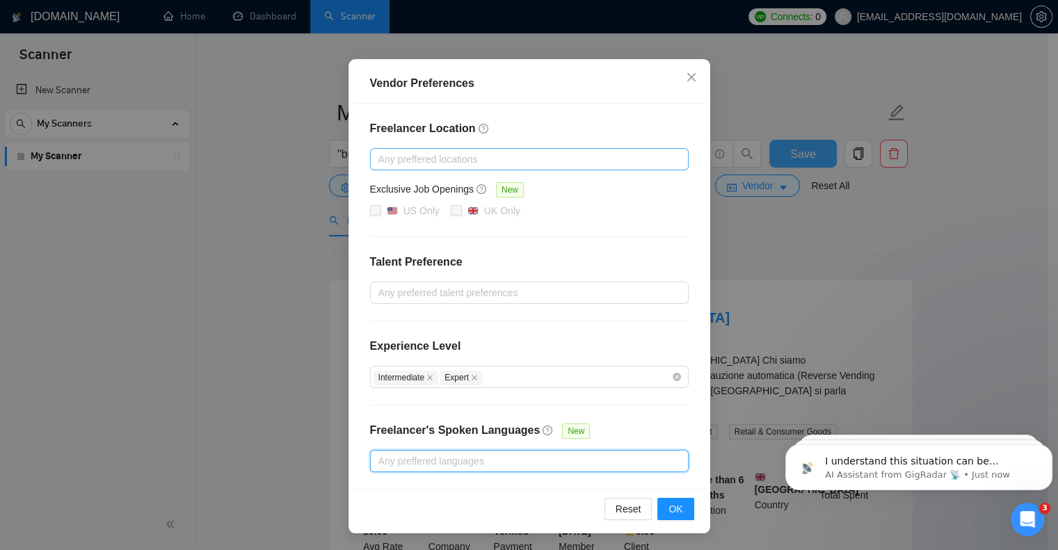
scroll to position [92, 0]
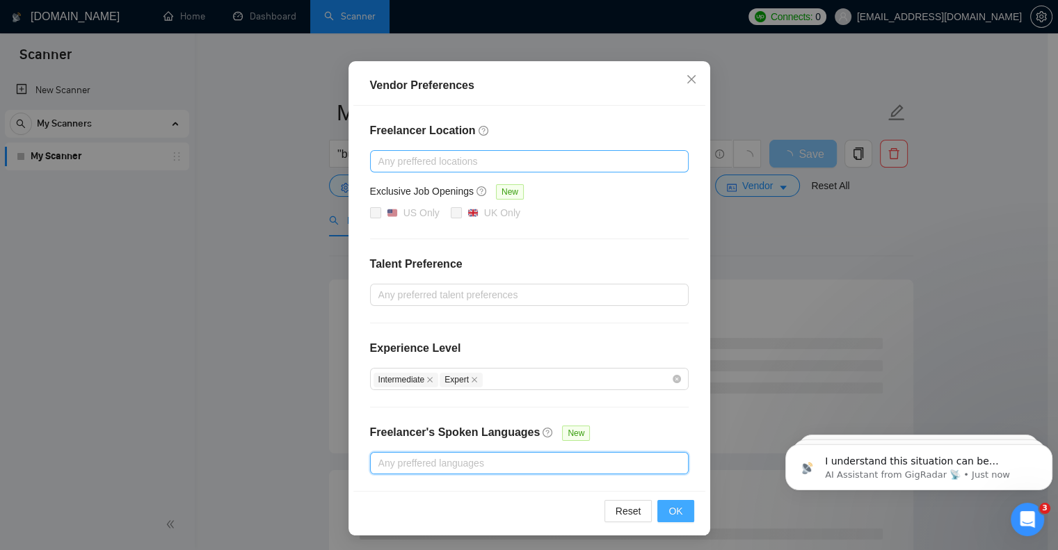
click at [662, 506] on button "OK" at bounding box center [675, 511] width 36 height 22
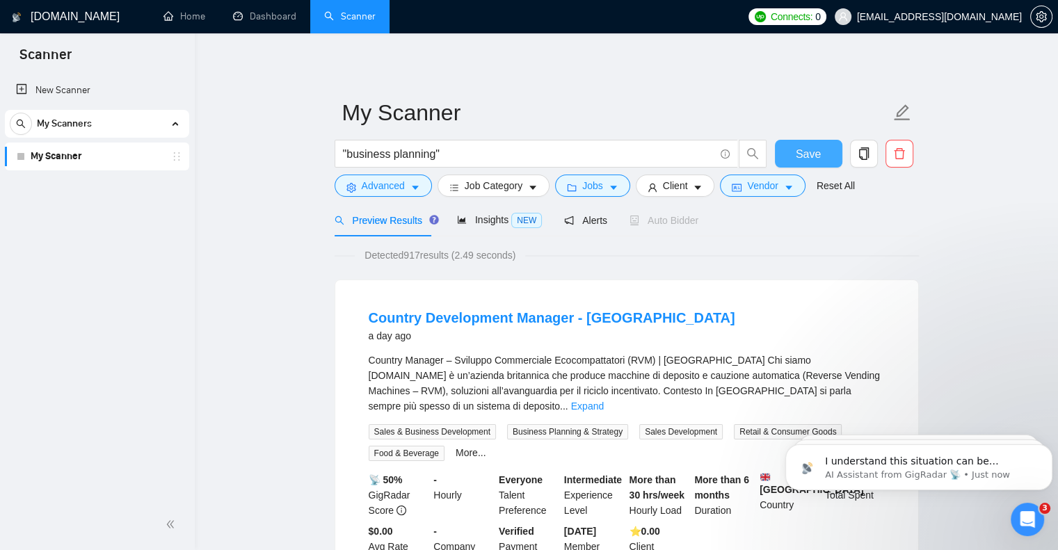
click at [662, 506] on div "More than 30 hrs/week Hourly Load" at bounding box center [659, 495] width 65 height 46
click at [817, 155] on span "Save" at bounding box center [808, 153] width 25 height 17
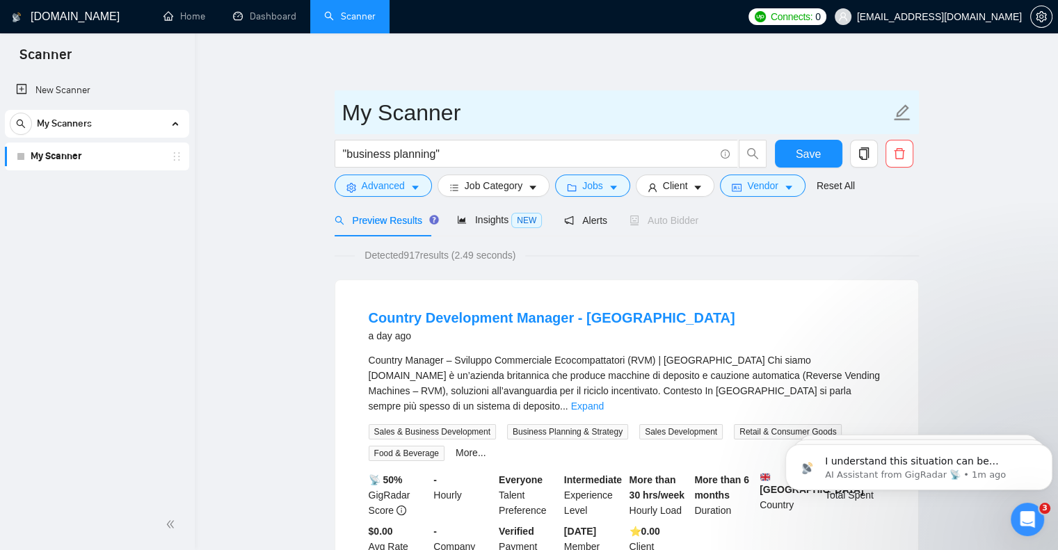
click at [902, 109] on icon "edit" at bounding box center [902, 112] width 16 height 16
drag, startPoint x: 473, startPoint y: 113, endPoint x: 292, endPoint y: 95, distance: 181.8
type input "Business Planning Global"
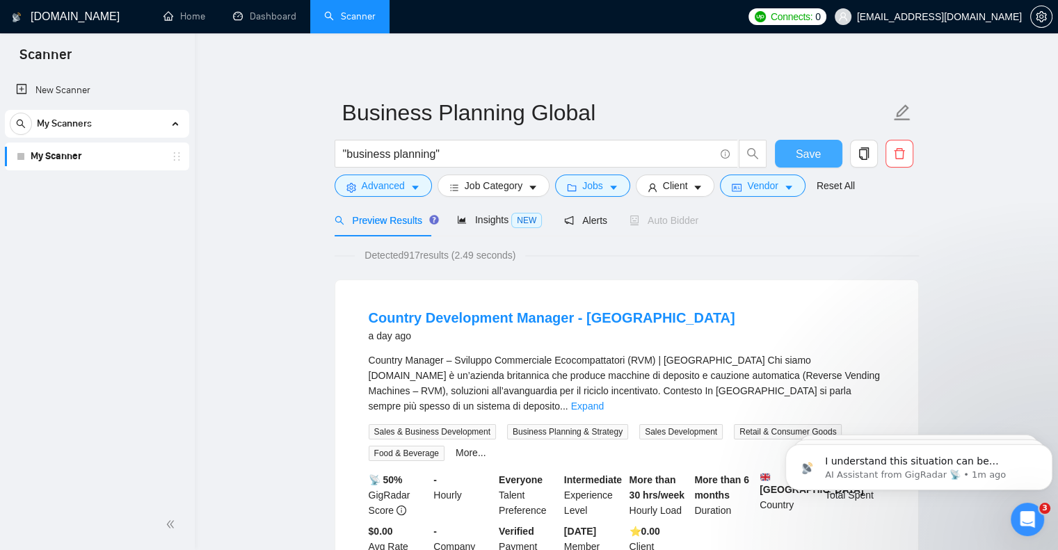
click at [818, 152] on span "Save" at bounding box center [808, 153] width 25 height 17
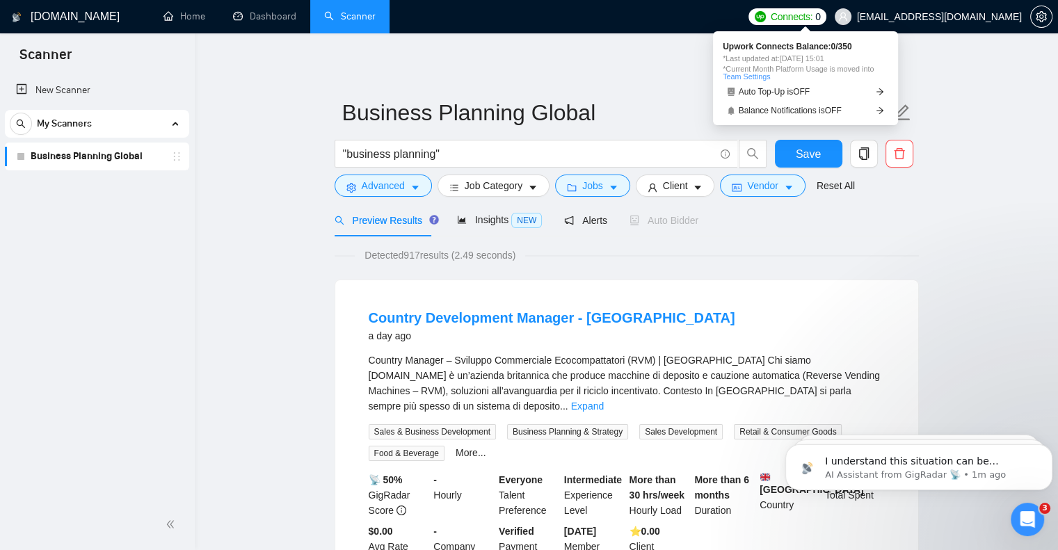
click at [810, 15] on span "Connects:" at bounding box center [792, 16] width 42 height 15
click at [768, 93] on span "Auto Top-Up is OFF" at bounding box center [775, 92] width 72 height 8
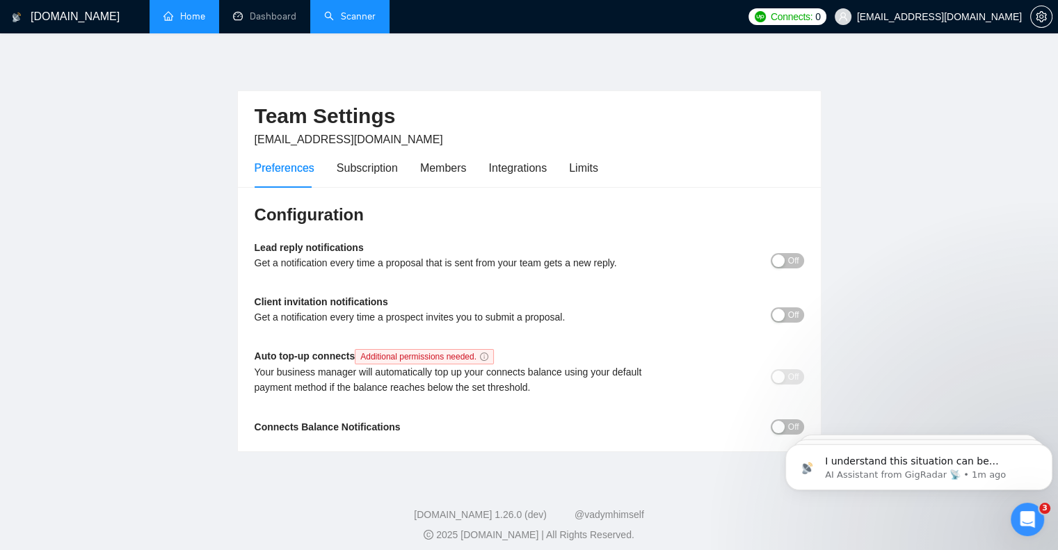
click at [184, 10] on link "Home" at bounding box center [184, 16] width 42 height 12
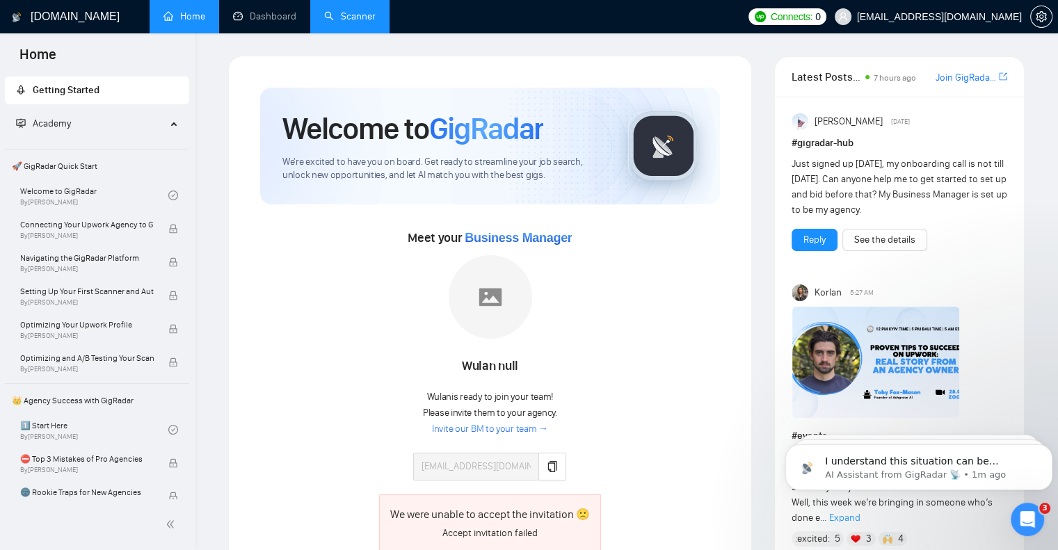
click at [358, 10] on link "Scanner" at bounding box center [349, 16] width 51 height 12
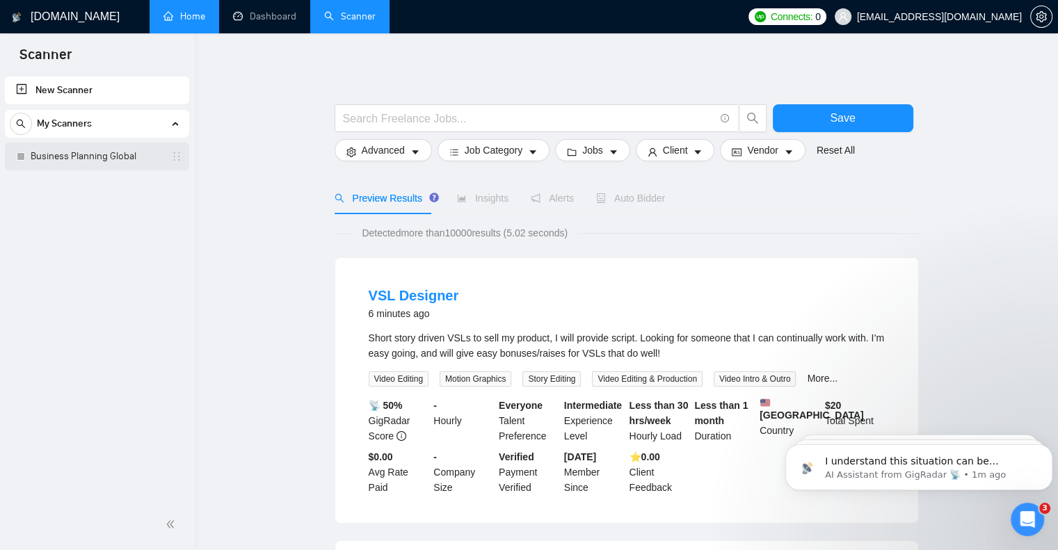
click at [99, 150] on link "Business Planning Global" at bounding box center [97, 157] width 132 height 28
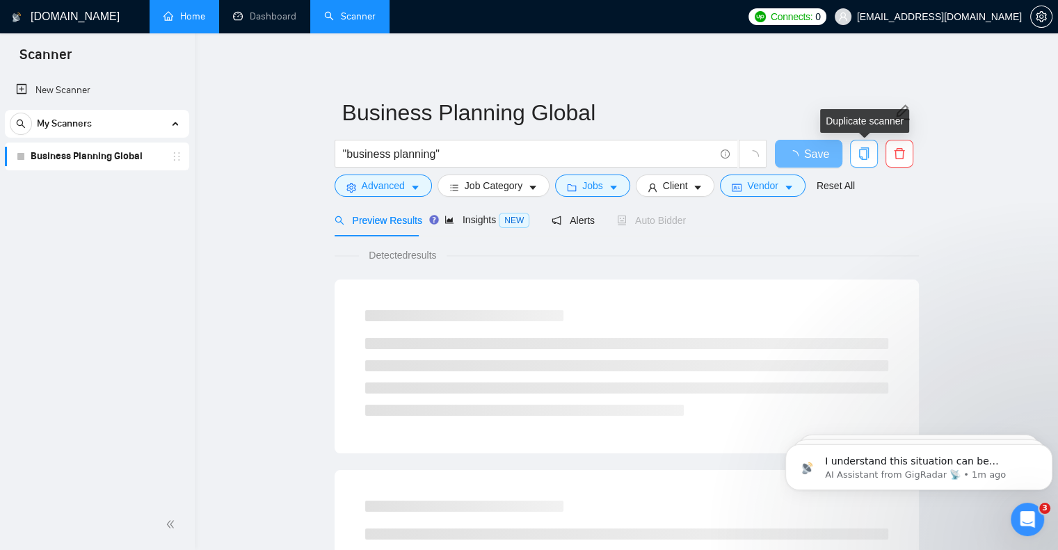
click at [860, 148] on icon "copy" at bounding box center [864, 153] width 13 height 13
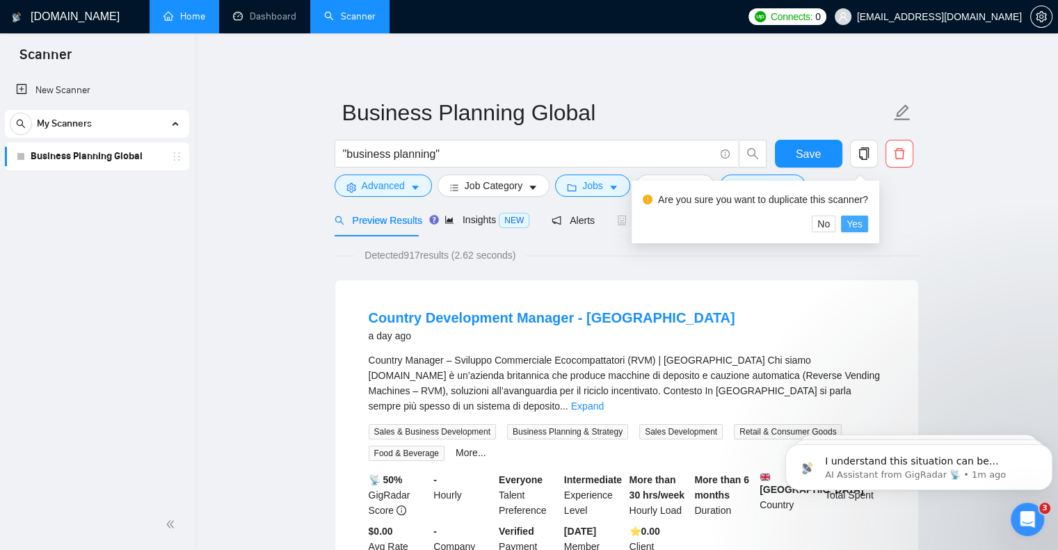
click at [855, 225] on span "Yes" at bounding box center [855, 223] width 16 height 15
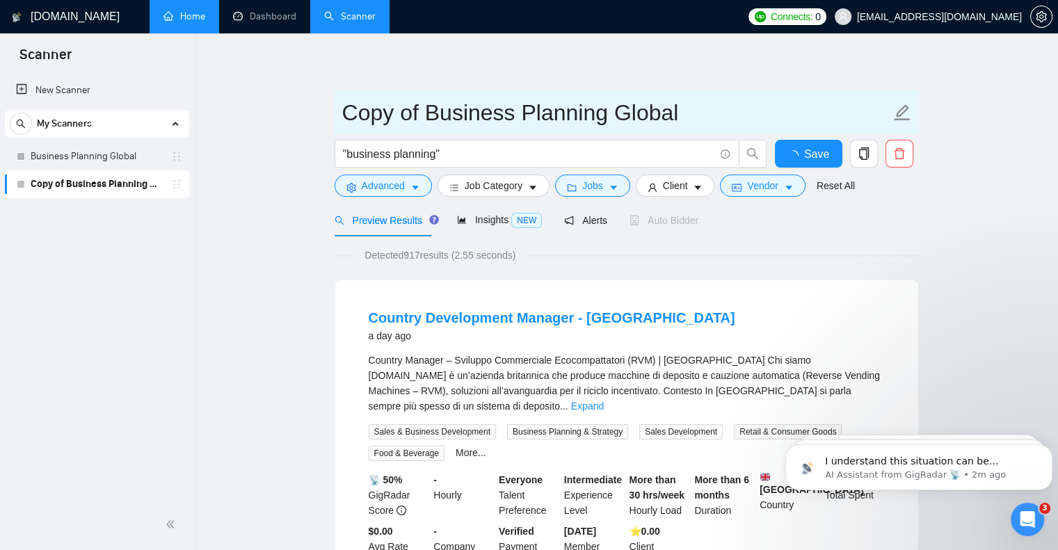
click at [901, 112] on icon "edit" at bounding box center [902, 113] width 18 height 18
drag, startPoint x: 345, startPoint y: 111, endPoint x: 432, endPoint y: 123, distance: 87.8
click at [432, 123] on input "Copy of Business Planning Global" at bounding box center [616, 112] width 548 height 35
click at [531, 110] on input "Business Planning Global" at bounding box center [616, 112] width 548 height 35
drag, startPoint x: 625, startPoint y: 112, endPoint x: 531, endPoint y: 107, distance: 94.0
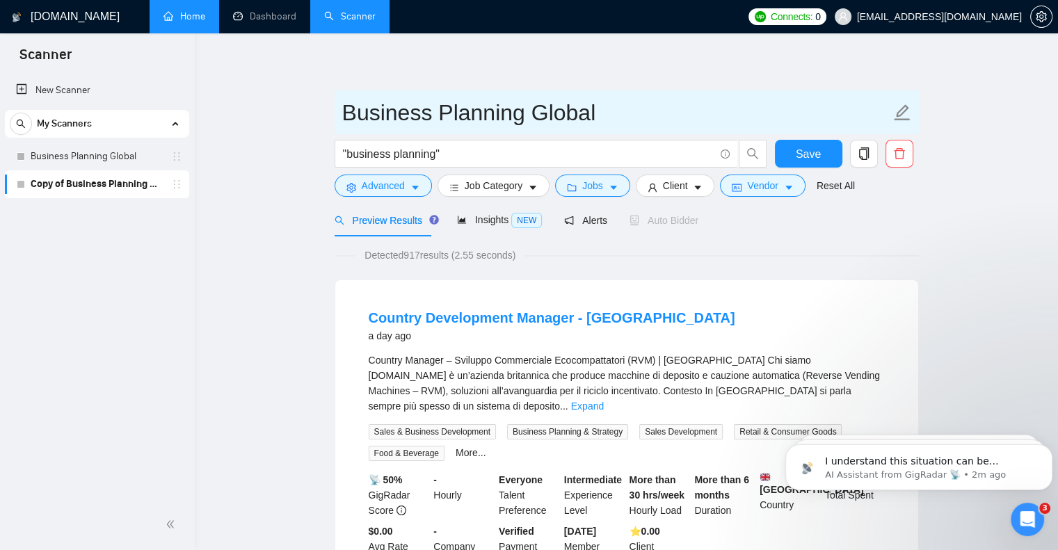
click at [531, 107] on input "Business Planning Global" at bounding box center [616, 112] width 548 height 35
type input "Business Planning US Only"
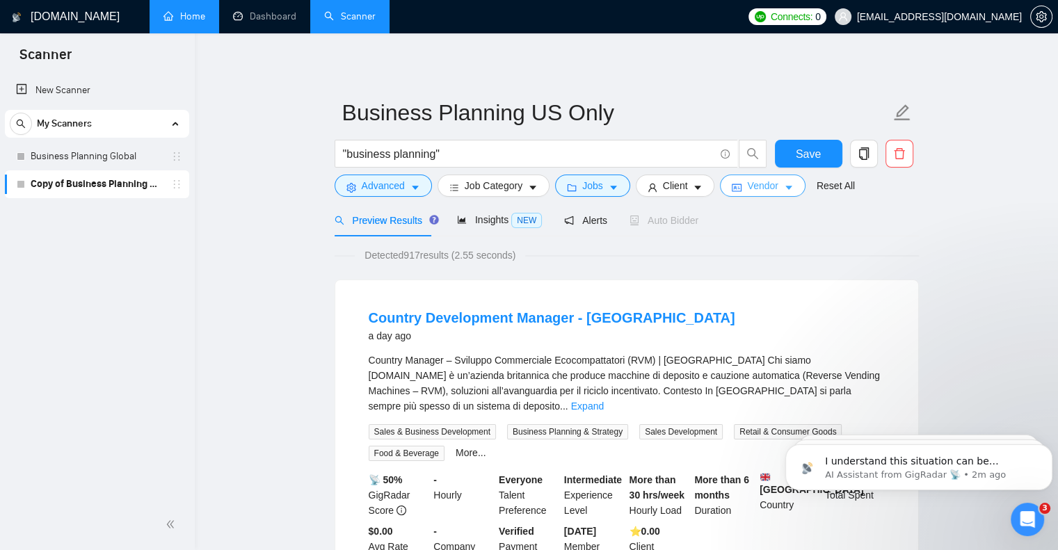
click at [763, 185] on span "Vendor" at bounding box center [762, 185] width 31 height 15
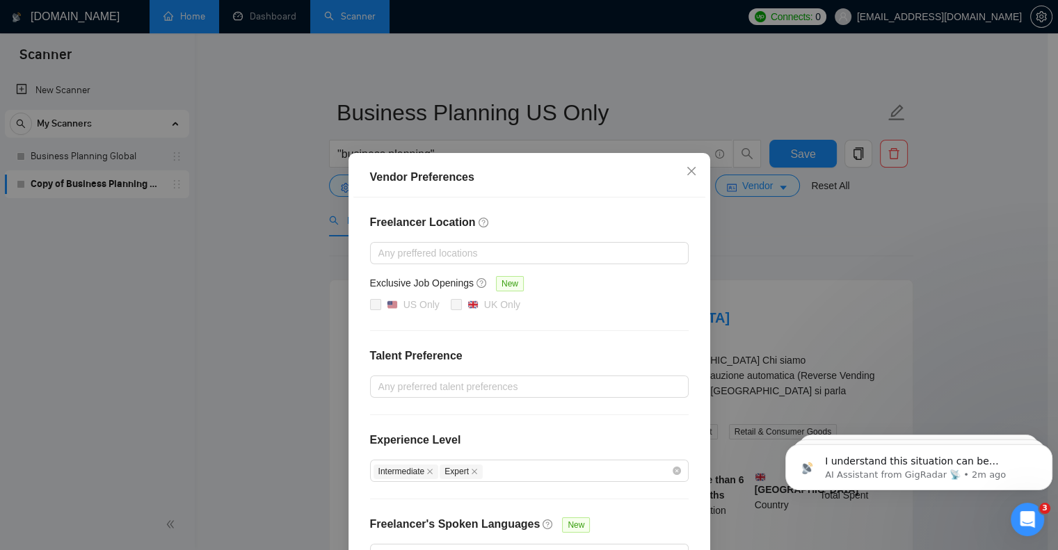
click at [801, 154] on div "Vendor Preferences Freelancer Location Any preffered locations Exclusive Job Op…" at bounding box center [529, 275] width 1058 height 550
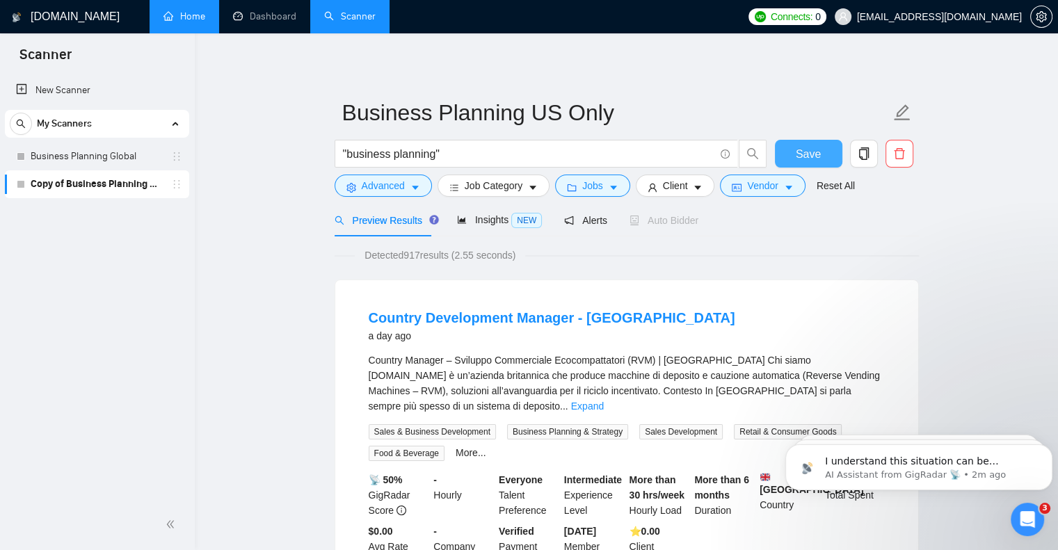
click at [801, 154] on span "Save" at bounding box center [808, 153] width 25 height 17
click at [874, 470] on p "AI Assistant from GigRadar 📡 • 3m ago" at bounding box center [930, 475] width 210 height 13
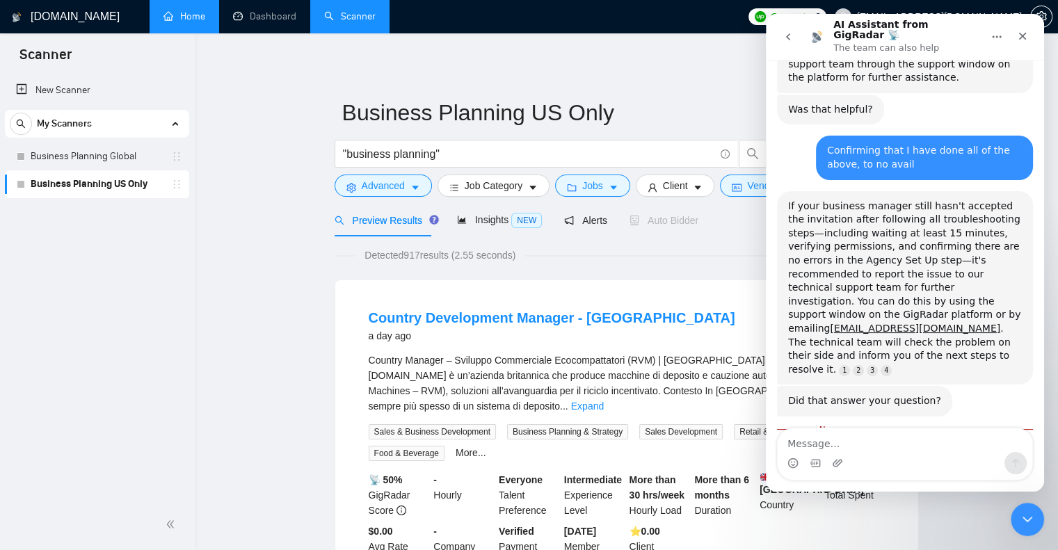
scroll to position [661, 0]
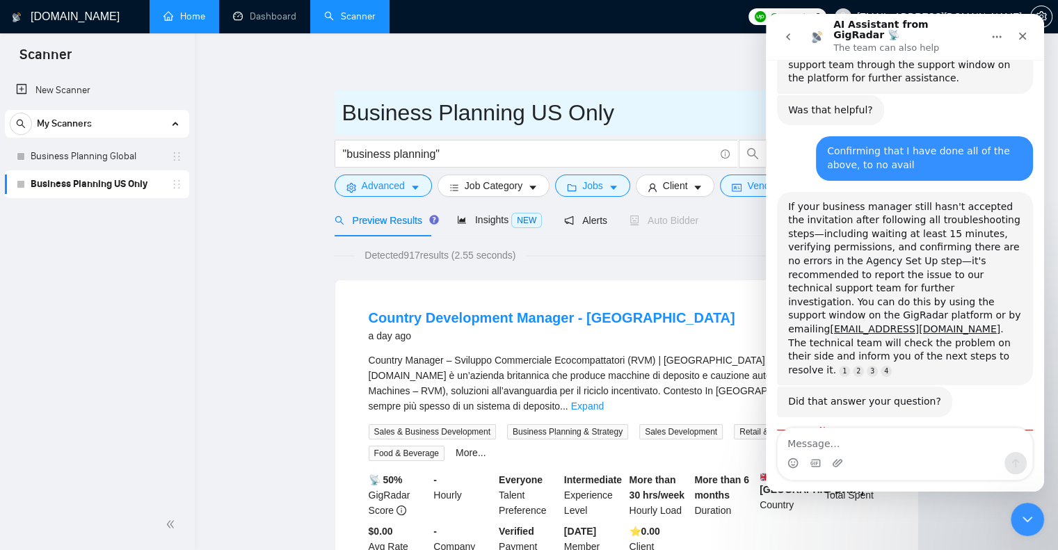
click at [692, 112] on input "Business Planning US Only" at bounding box center [616, 112] width 548 height 35
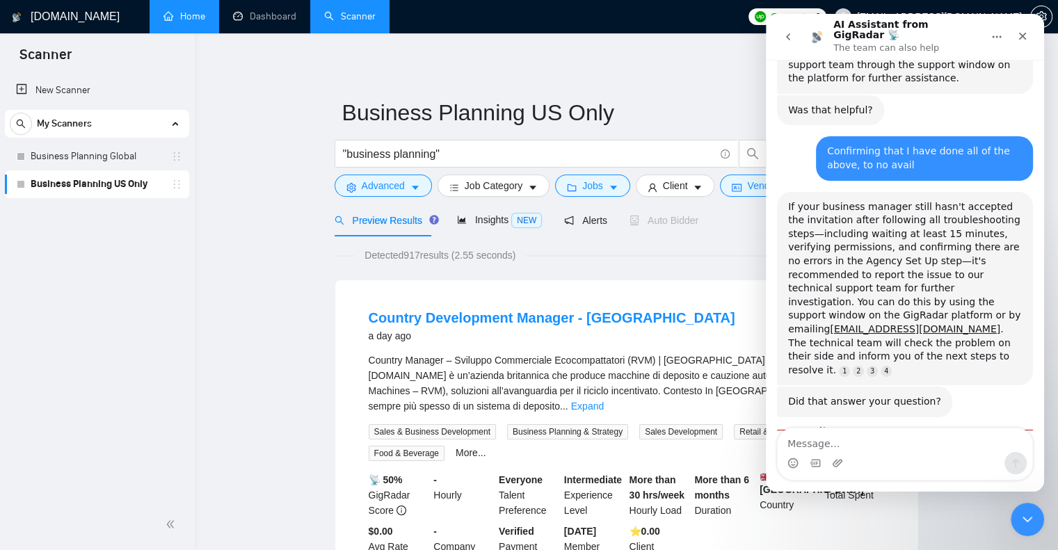
click at [1023, 35] on icon "Close" at bounding box center [1022, 36] width 11 height 11
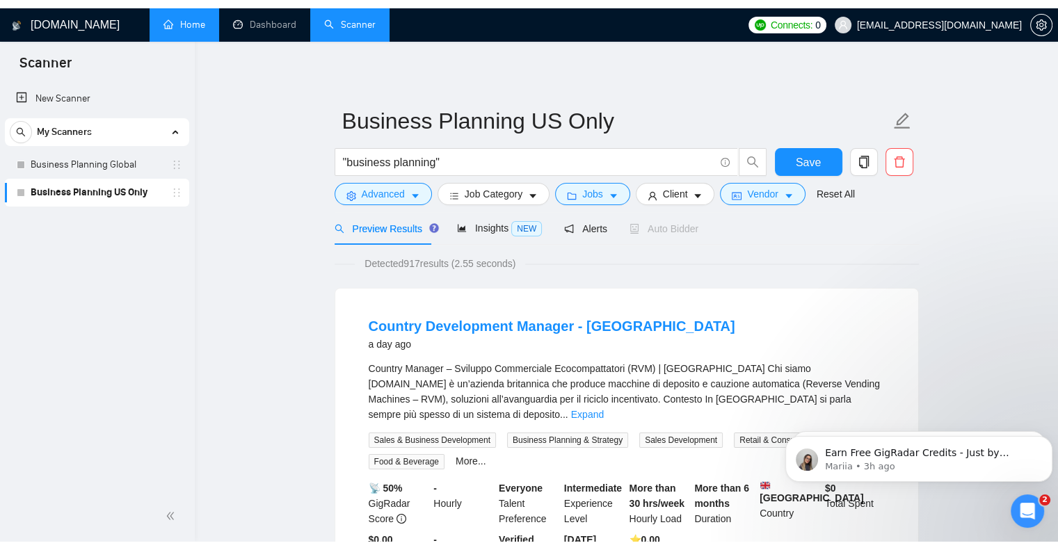
scroll to position [662, 0]
